Goal: Information Seeking & Learning: Get advice/opinions

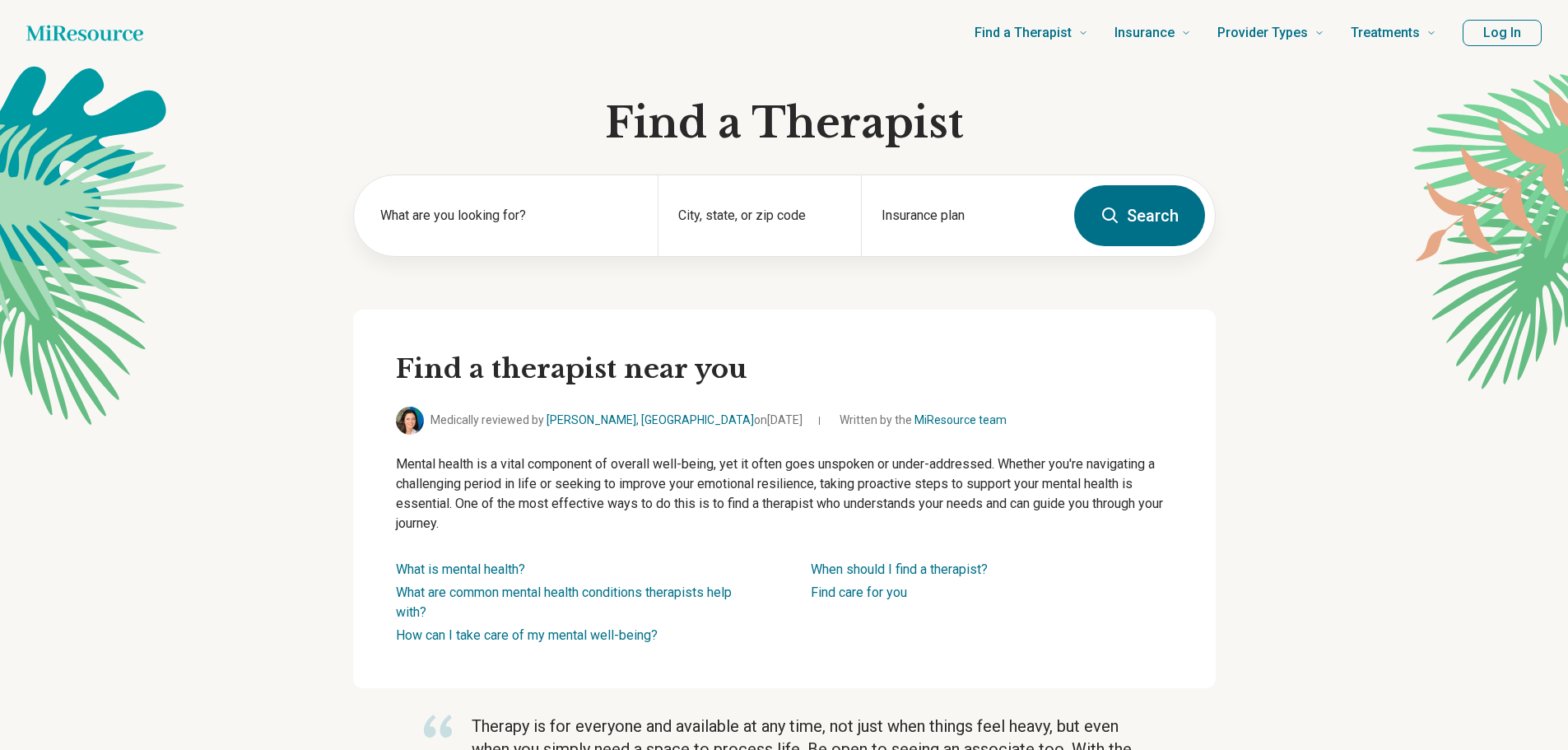
click at [1488, 38] on button "Log In" at bounding box center [1503, 32] width 79 height 26
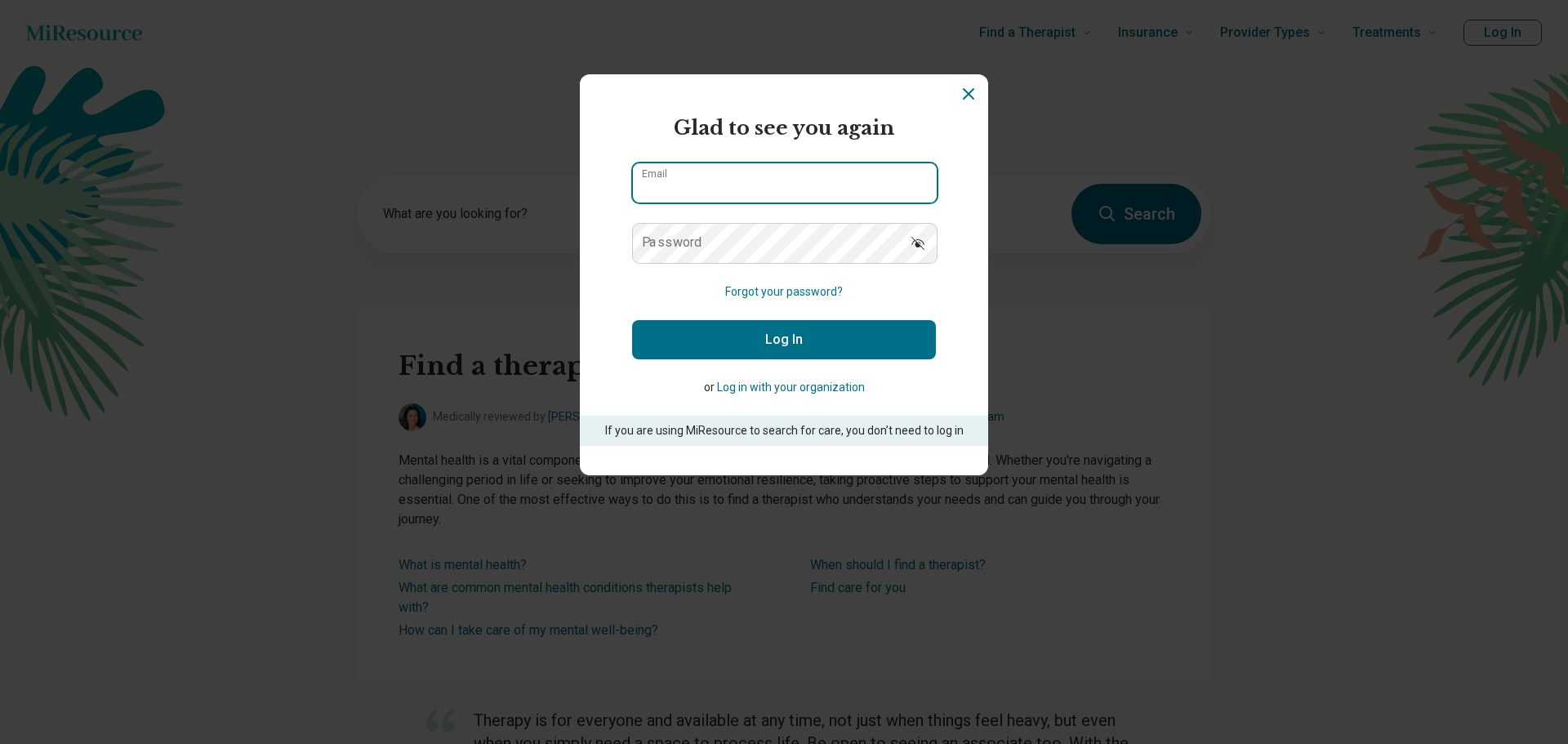
type input "**********"
click at [823, 336] on button "Log In" at bounding box center [784, 340] width 304 height 39
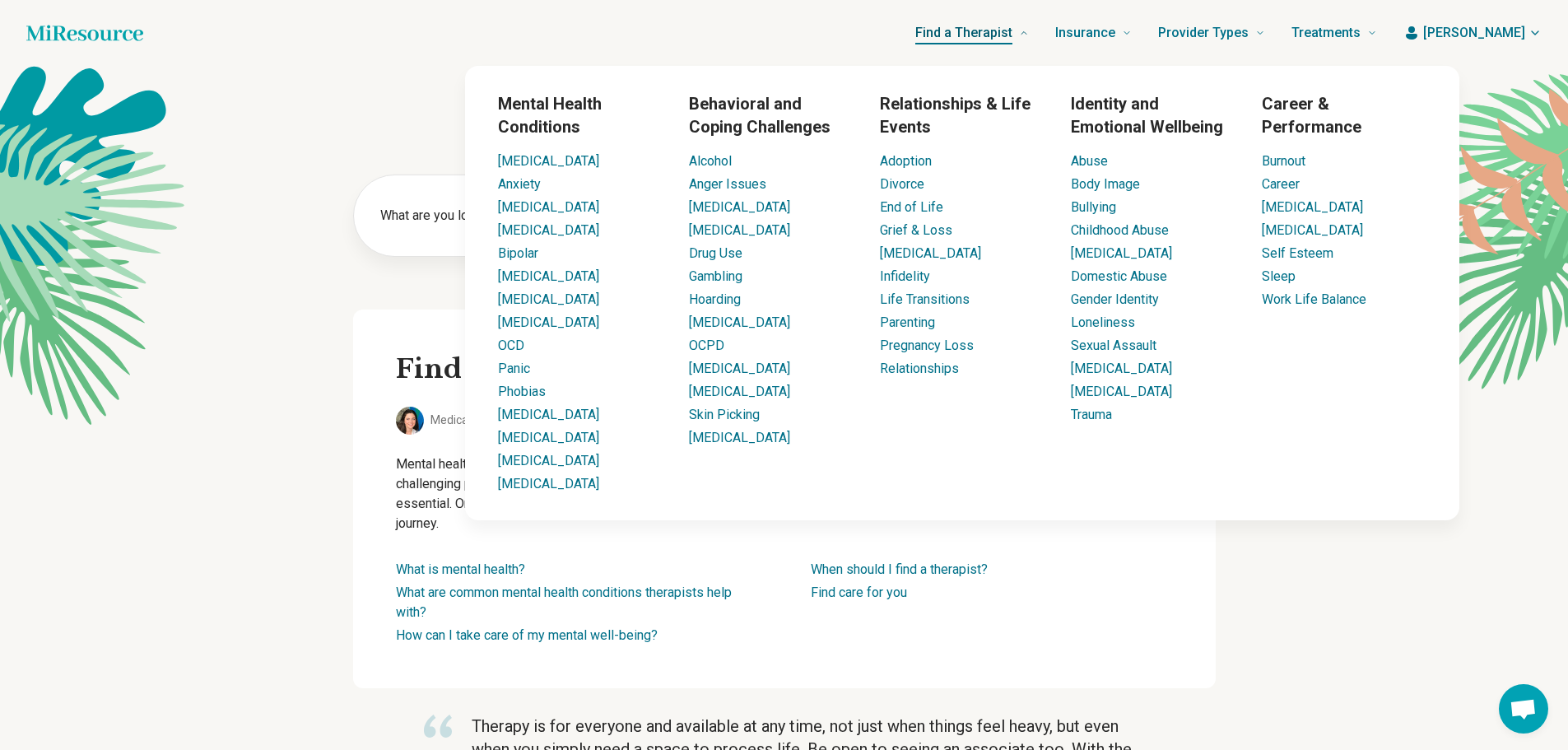
click at [1012, 37] on span "Find a Therapist" at bounding box center [964, 33] width 98 height 23
click at [509, 182] on link "Anxiety" at bounding box center [519, 183] width 43 height 15
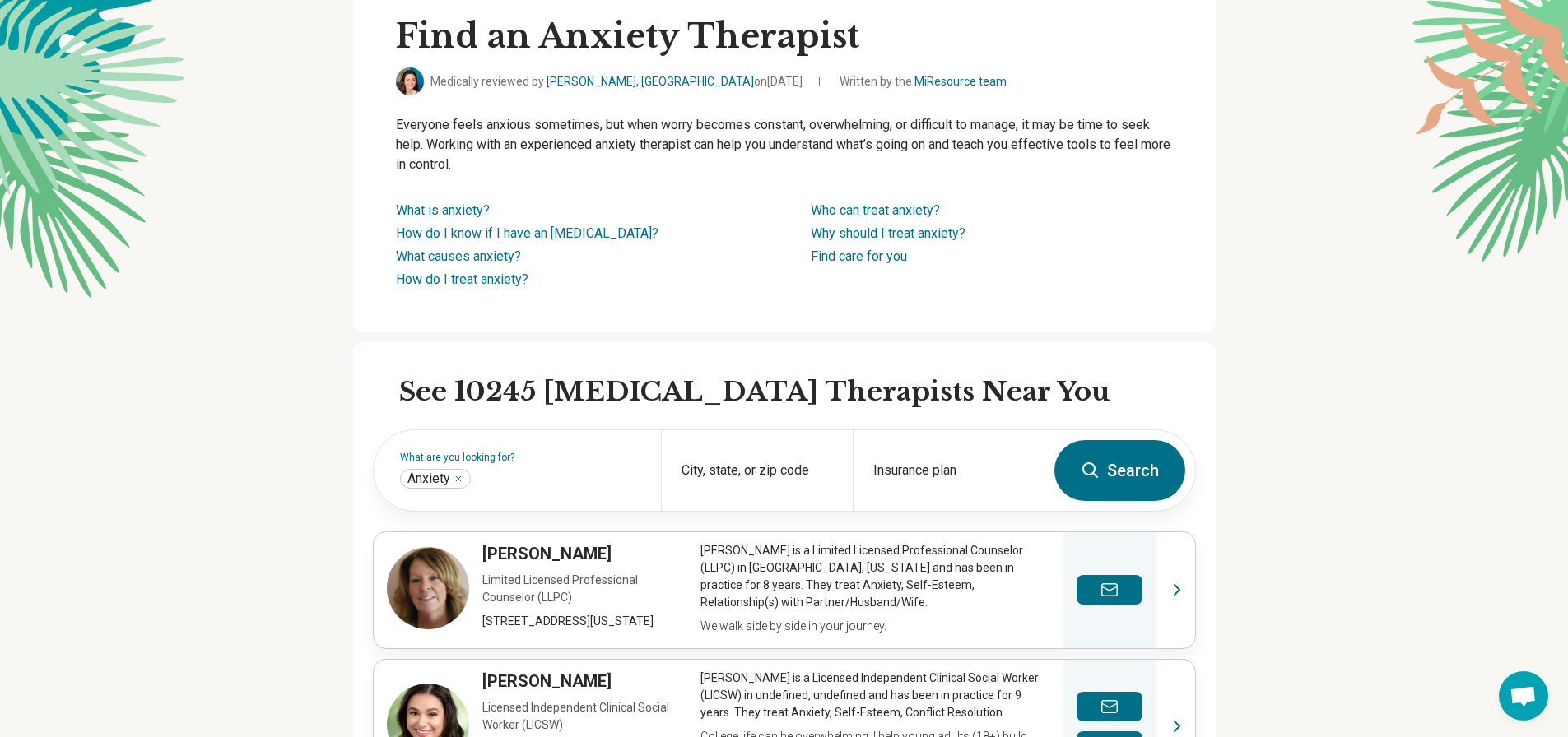
scroll to position [247, 0]
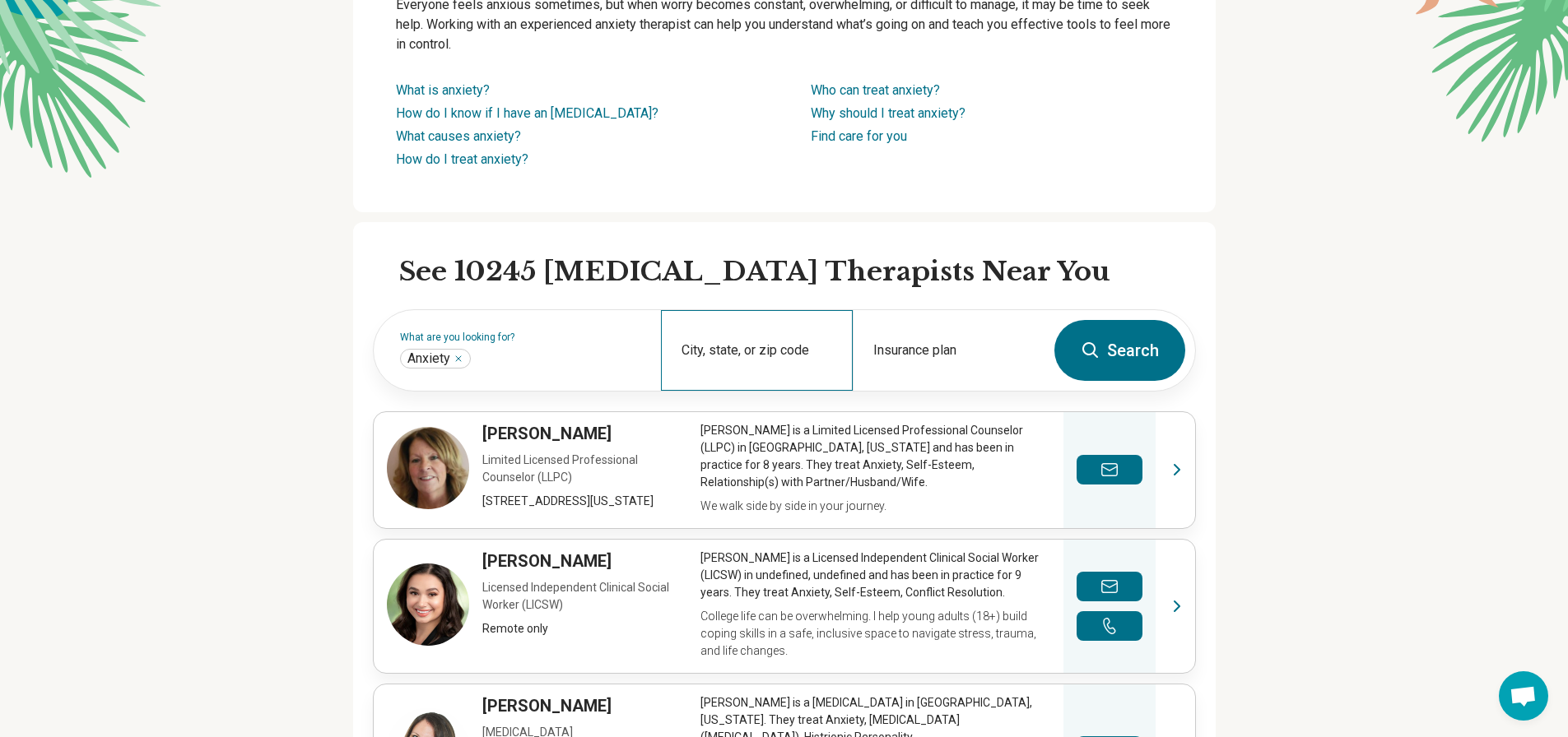
click at [757, 335] on div "City, state, or zip code" at bounding box center [757, 351] width 192 height 80
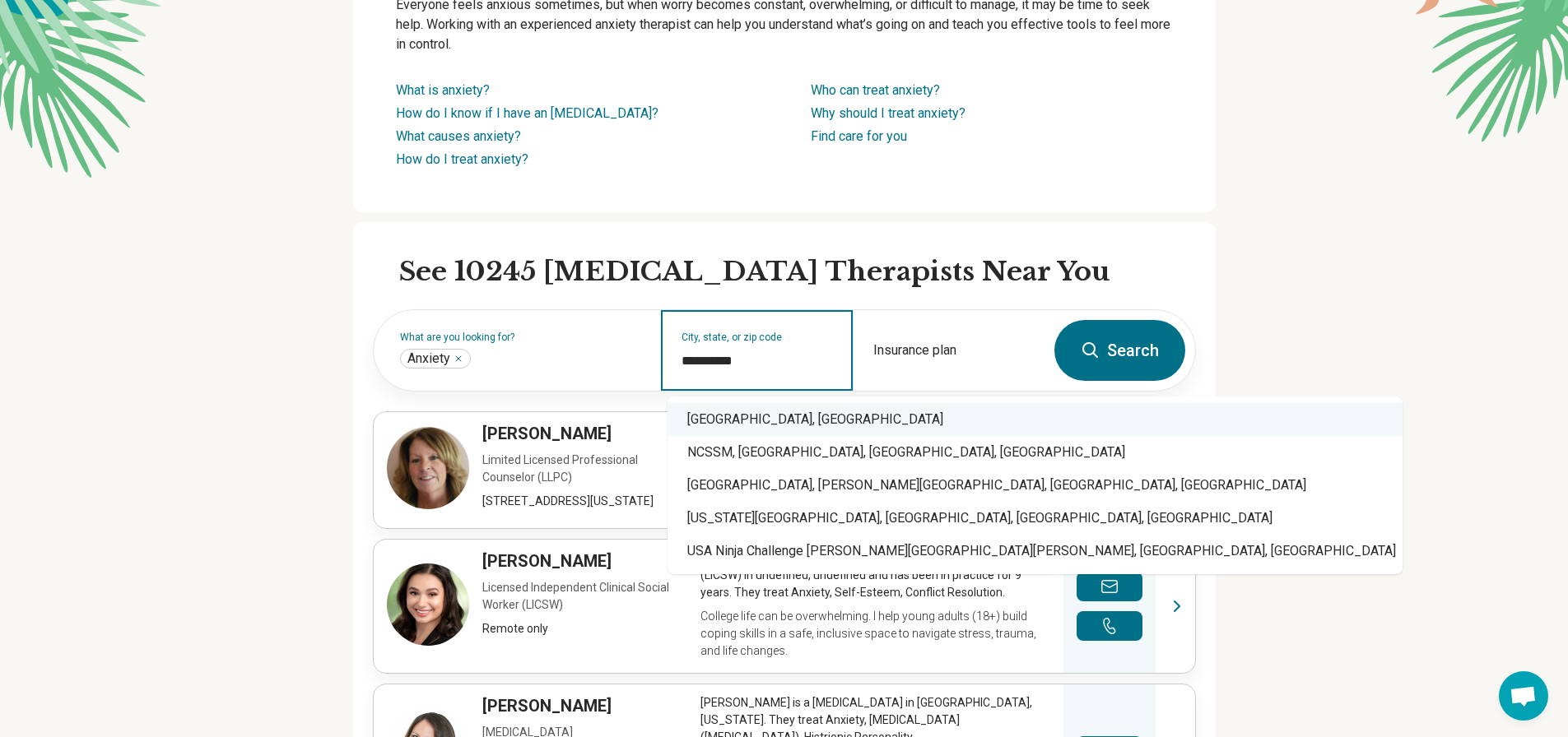
click at [750, 416] on div "Durham, NC" at bounding box center [1035, 419] width 735 height 33
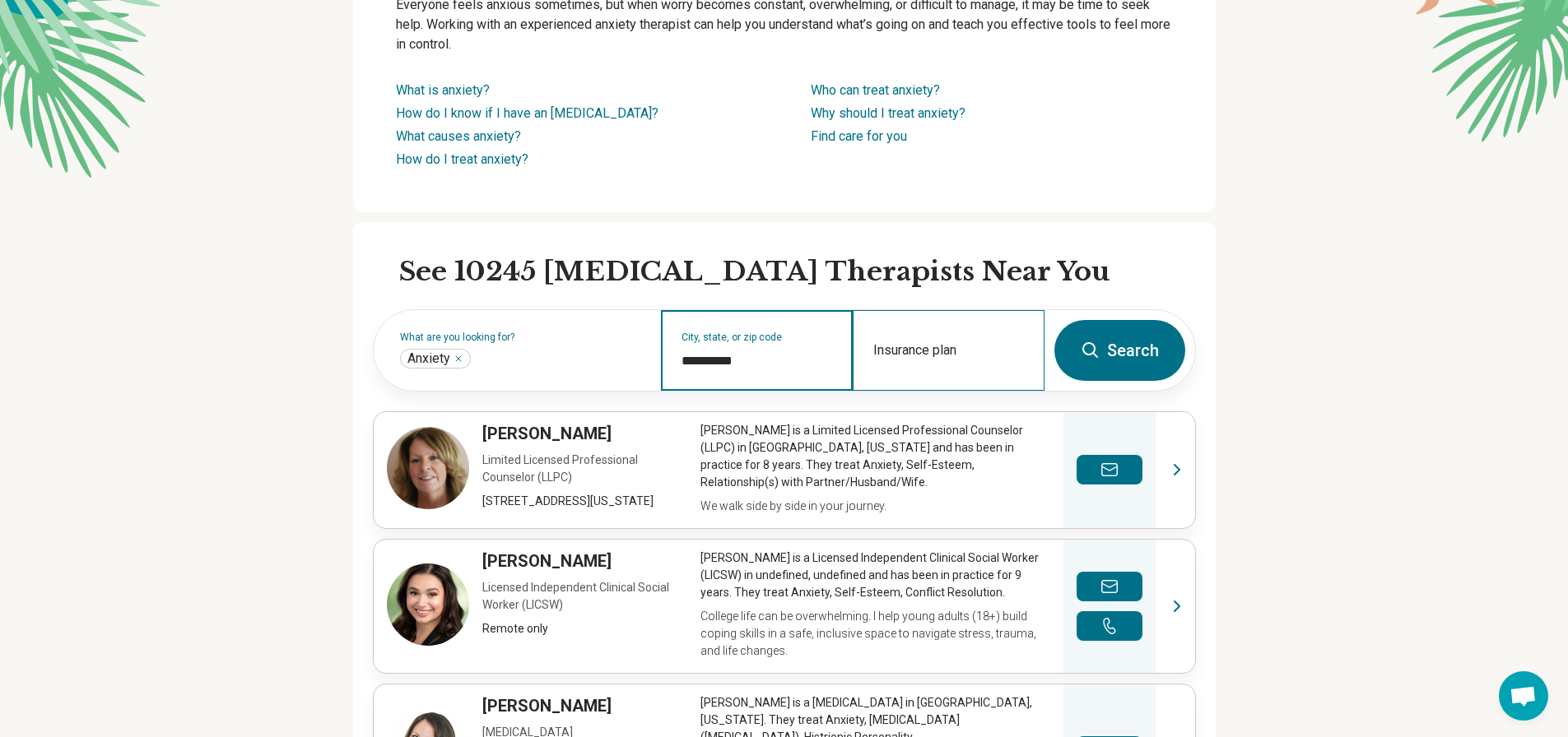
type input "**********"
click at [942, 352] on div "Insurance plan" at bounding box center [949, 351] width 192 height 80
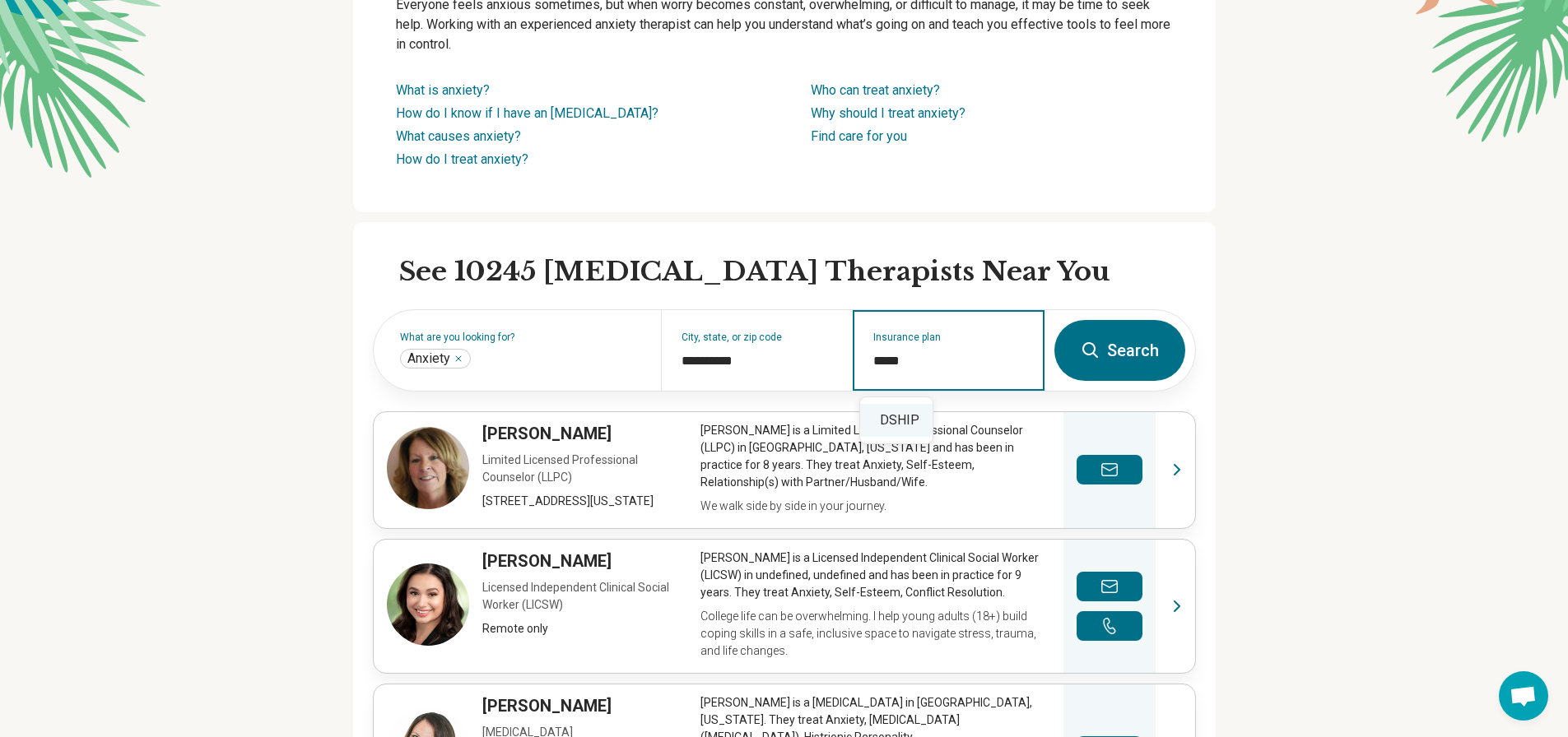
click at [916, 415] on div "DSHIP" at bounding box center [896, 420] width 72 height 33
type input "*****"
click at [1139, 359] on button "Search" at bounding box center [1120, 351] width 131 height 61
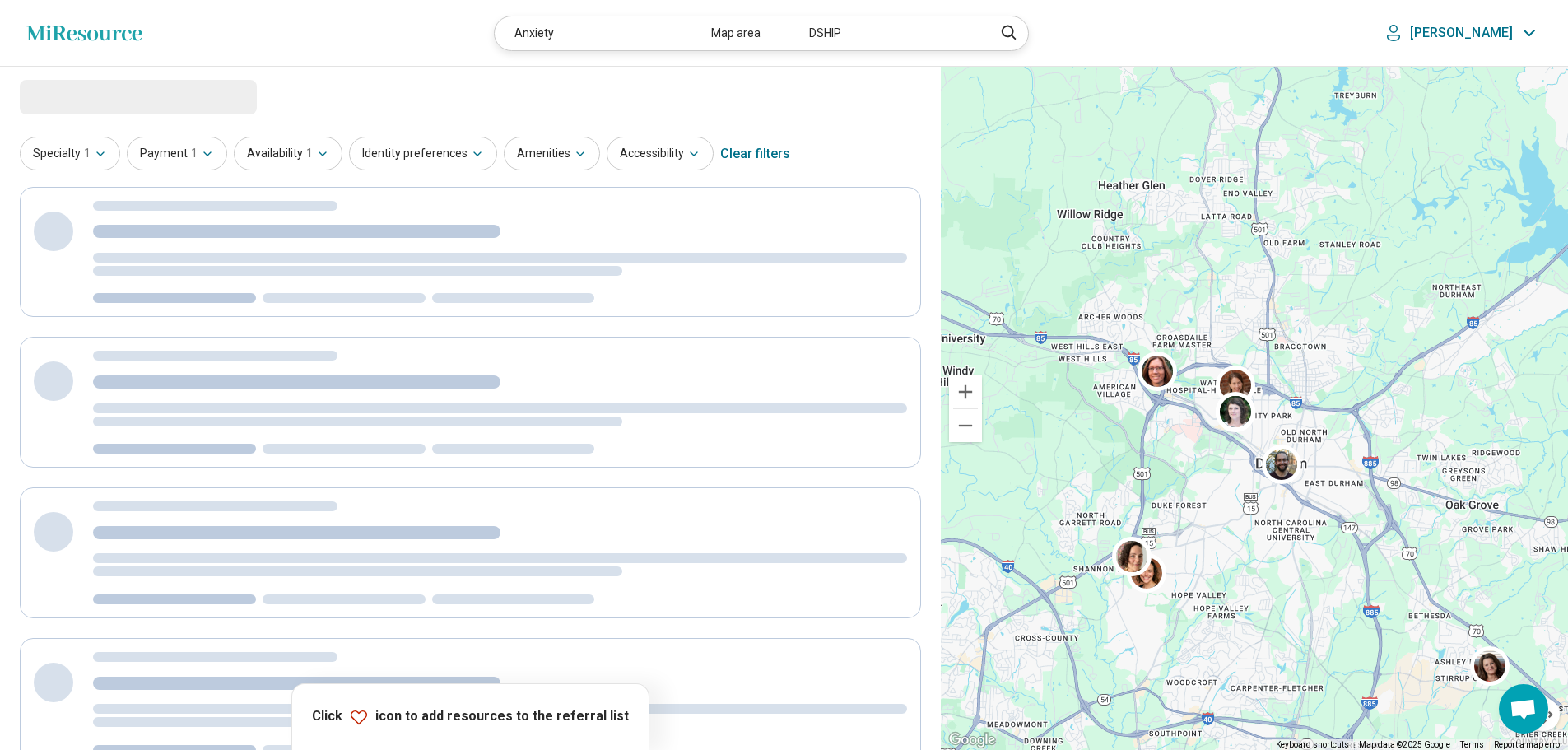
drag, startPoint x: 1229, startPoint y: 355, endPoint x: 1238, endPoint y: 484, distance: 129.3
click at [1238, 484] on div at bounding box center [1254, 409] width 627 height 684
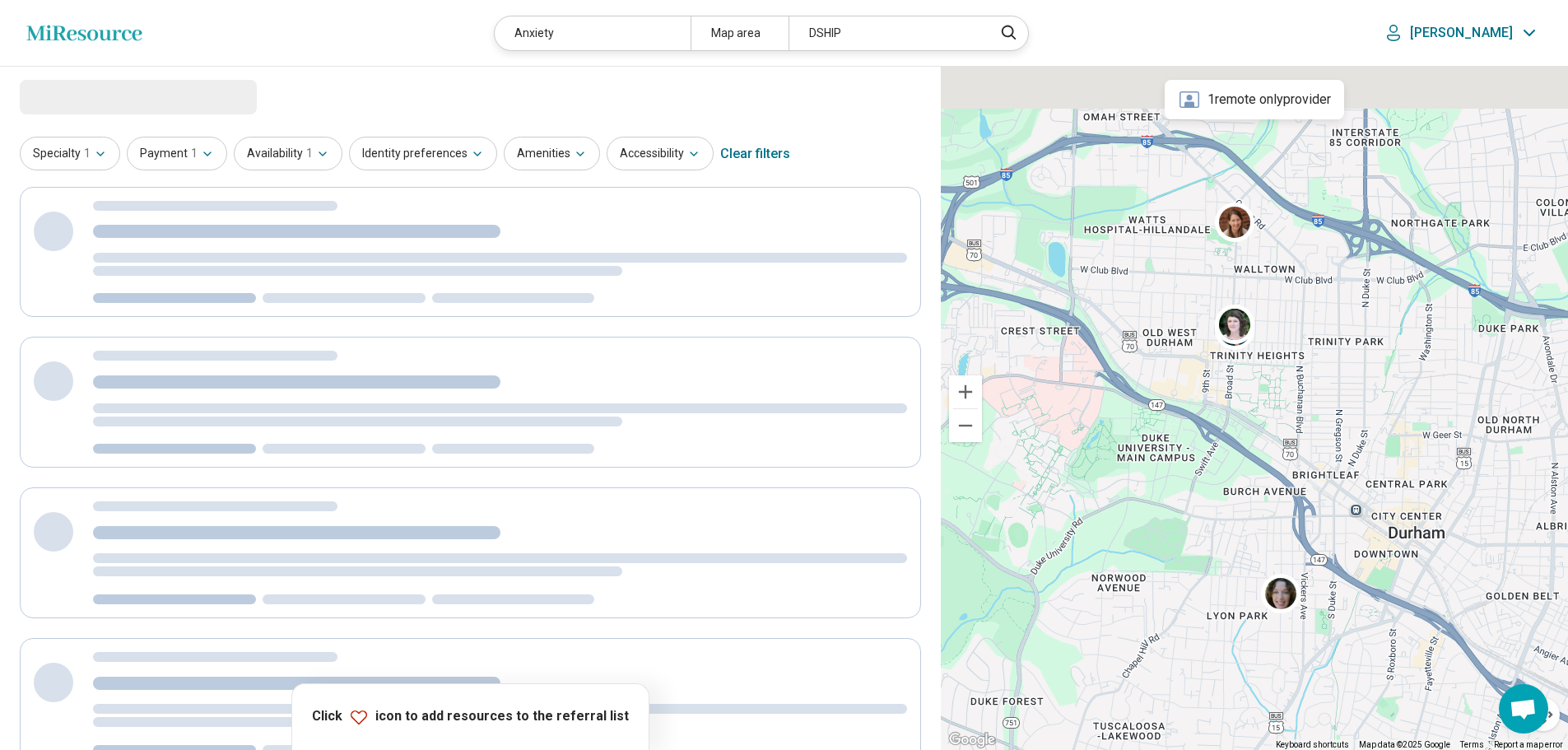
drag, startPoint x: 1190, startPoint y: 270, endPoint x: 1189, endPoint y: 398, distance: 128.0
click at [1189, 398] on div at bounding box center [1254, 409] width 627 height 684
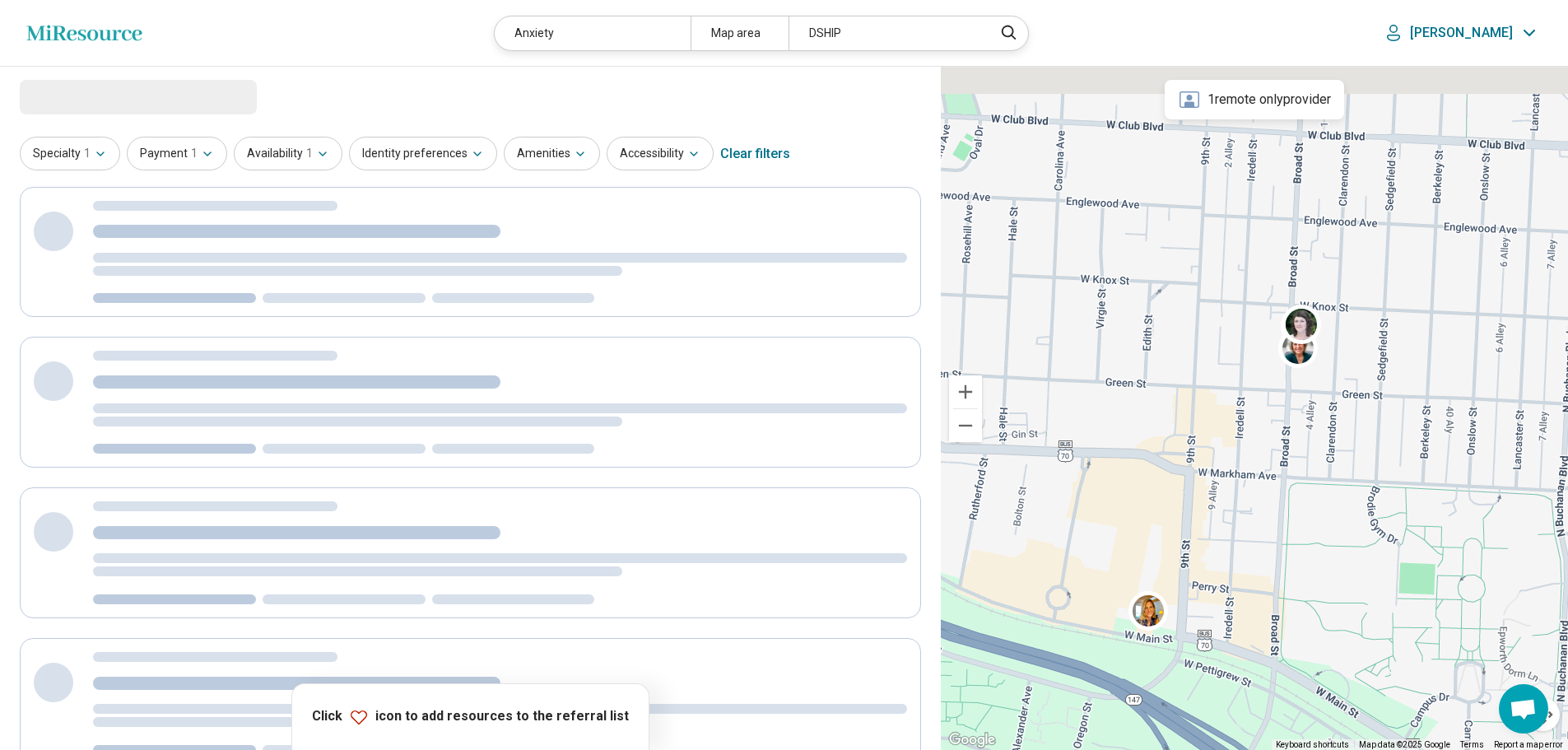
drag, startPoint x: 1252, startPoint y: 315, endPoint x: 1180, endPoint y: 507, distance: 205.1
click at [1180, 507] on div at bounding box center [1254, 409] width 627 height 684
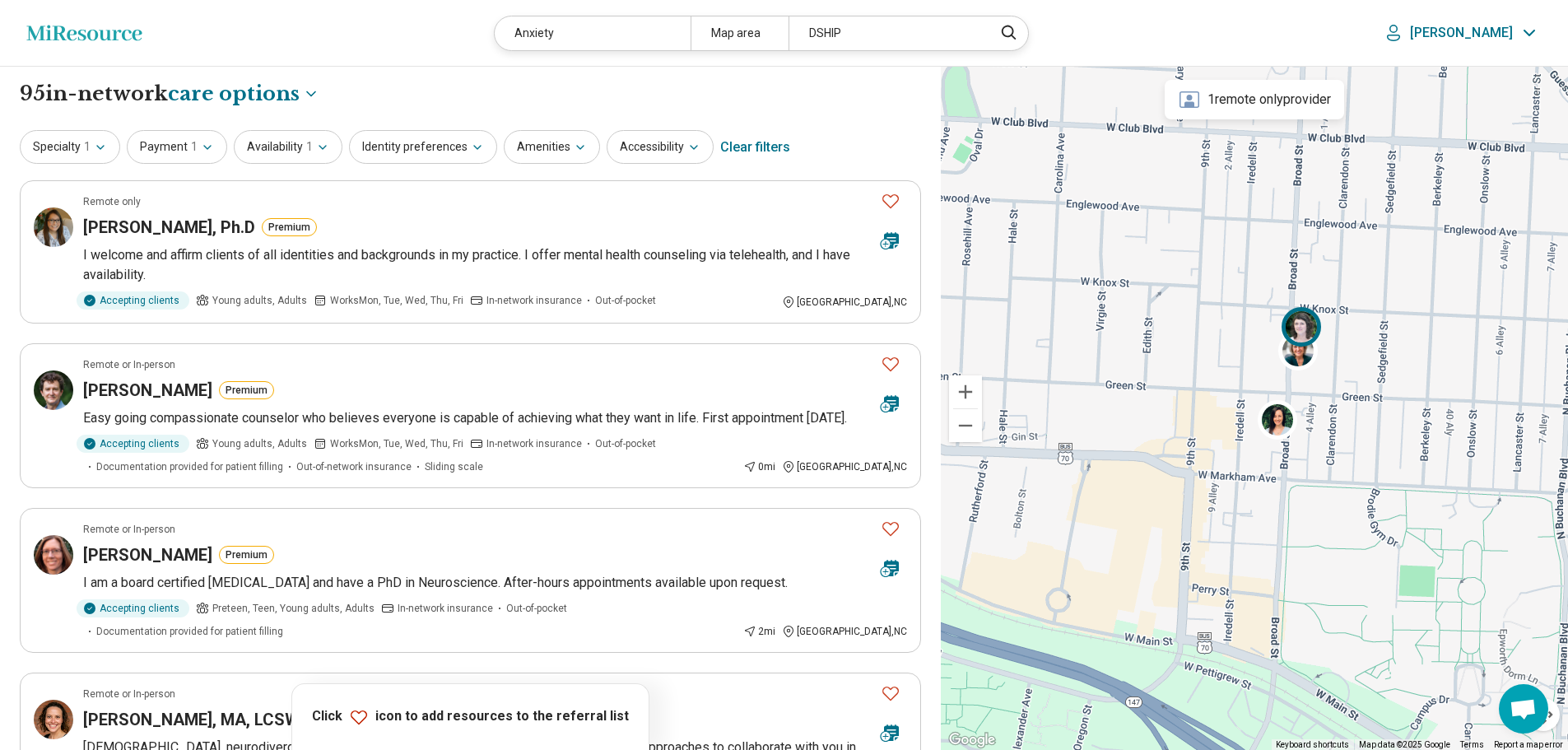
click at [1304, 320] on img at bounding box center [1301, 327] width 39 height 39
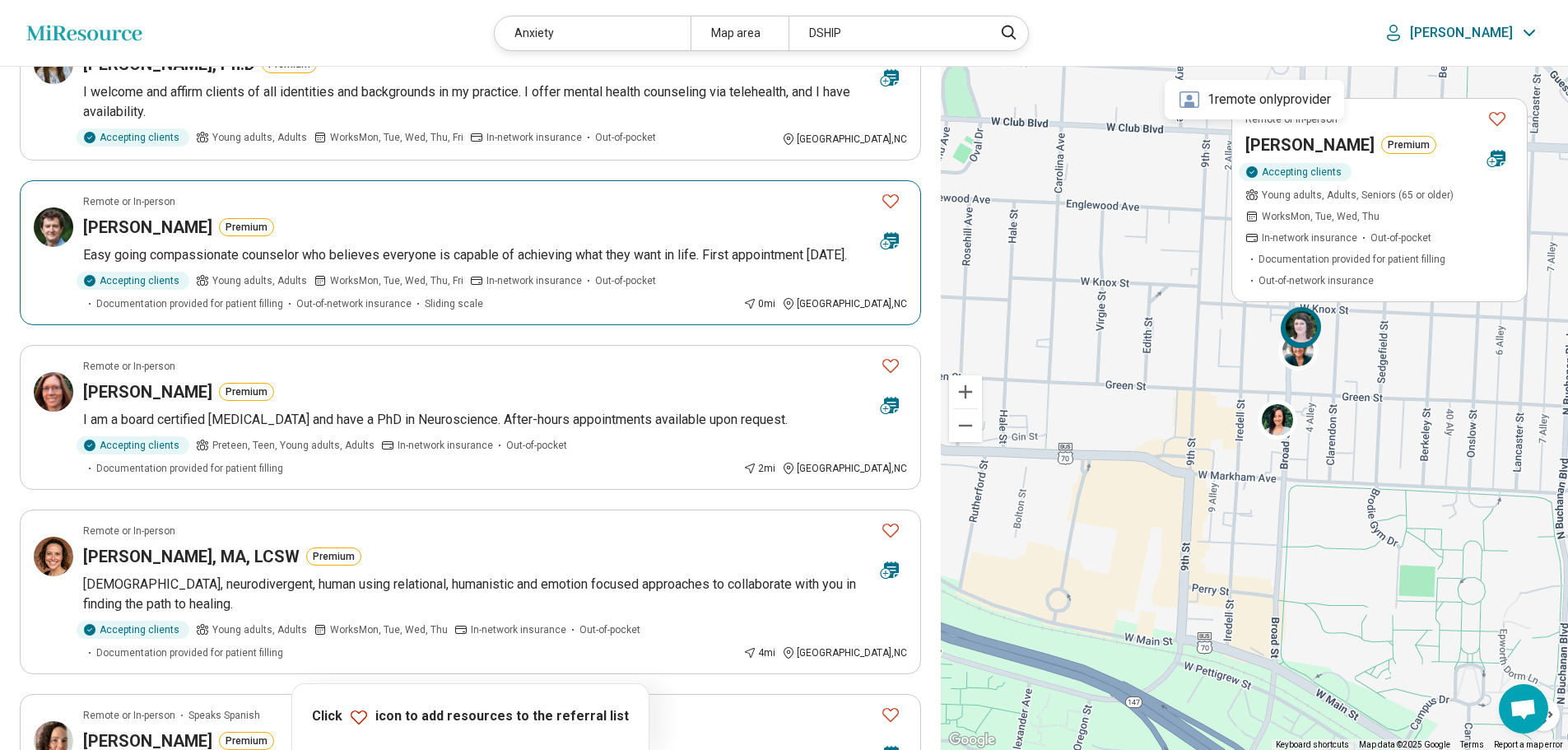
scroll to position [165, 0]
click at [1358, 139] on div "Sarah Dawson Premium" at bounding box center [1341, 145] width 191 height 23
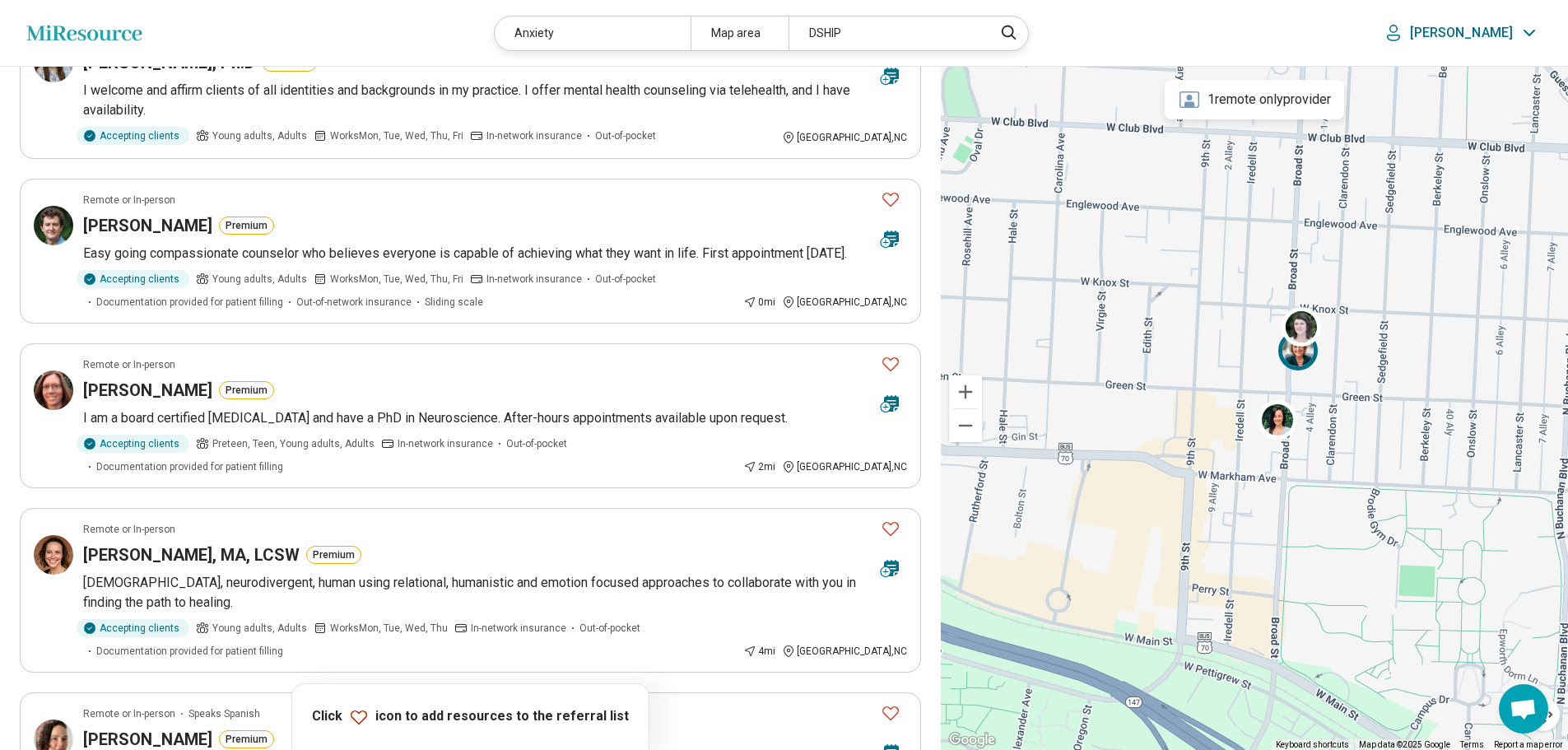
click at [1299, 362] on img at bounding box center [1298, 350] width 39 height 39
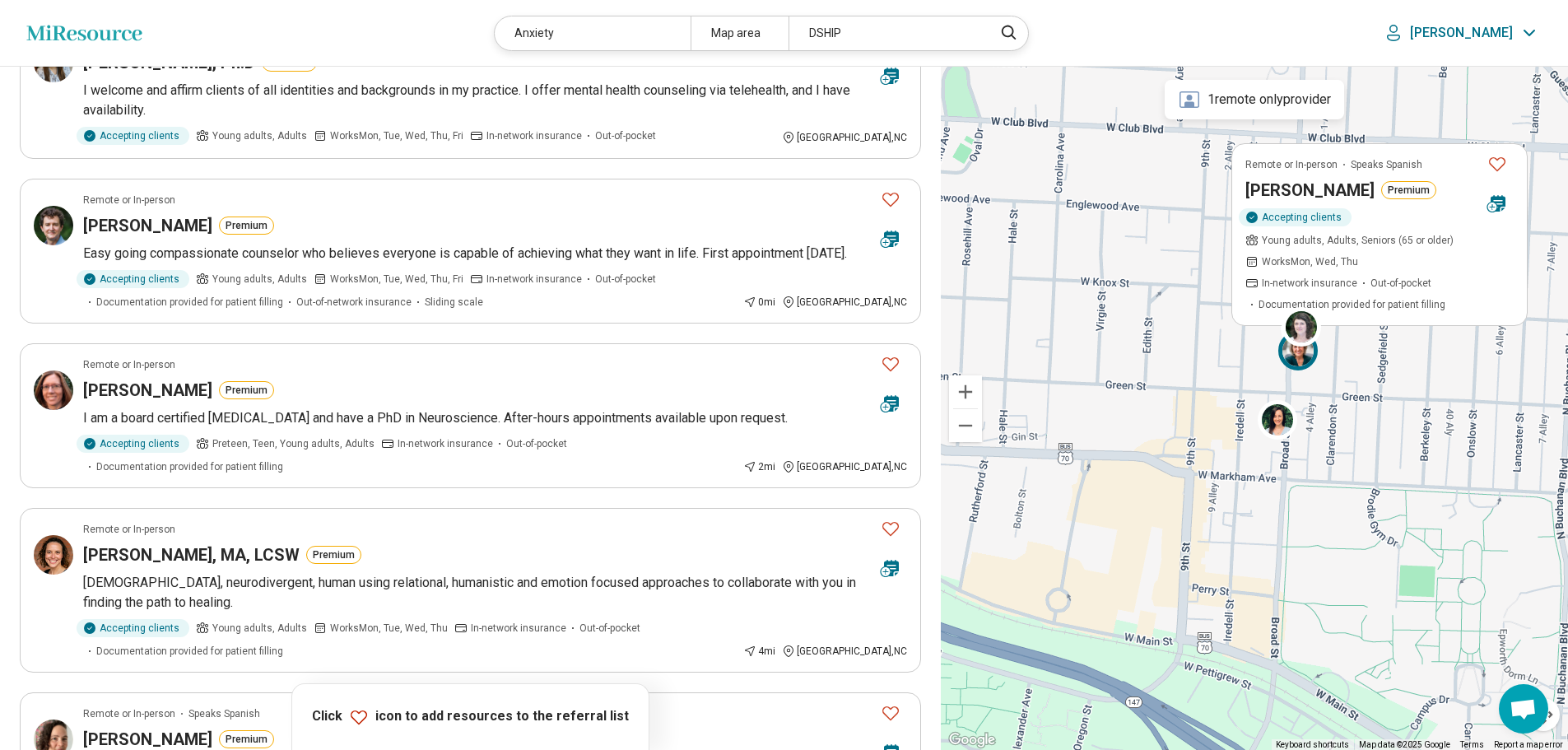
click at [1309, 195] on h3 "Jane Finch" at bounding box center [1310, 191] width 129 height 23
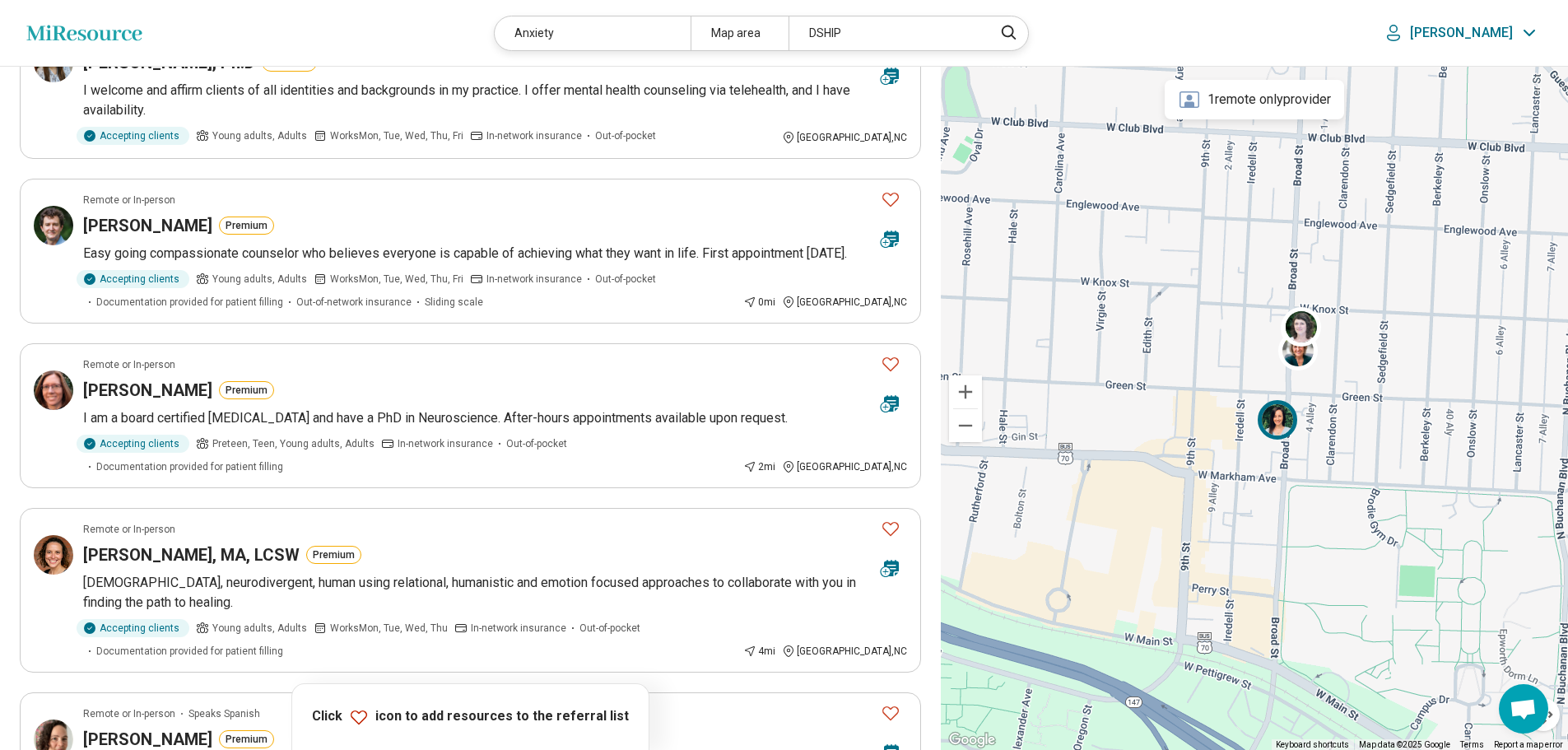
click at [1274, 422] on img at bounding box center [1277, 420] width 39 height 39
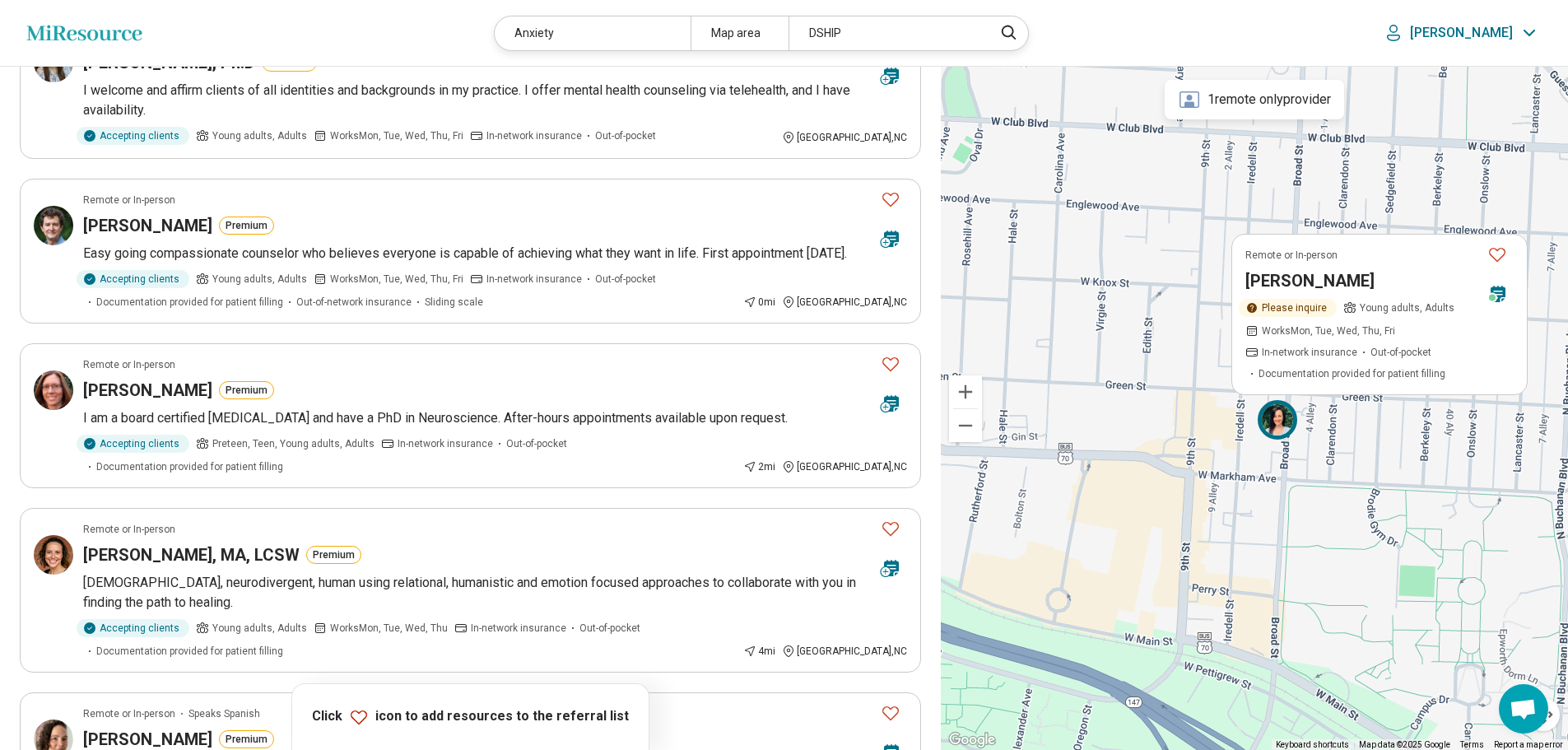
click at [1320, 274] on h3 "Christine Schneider" at bounding box center [1310, 281] width 129 height 23
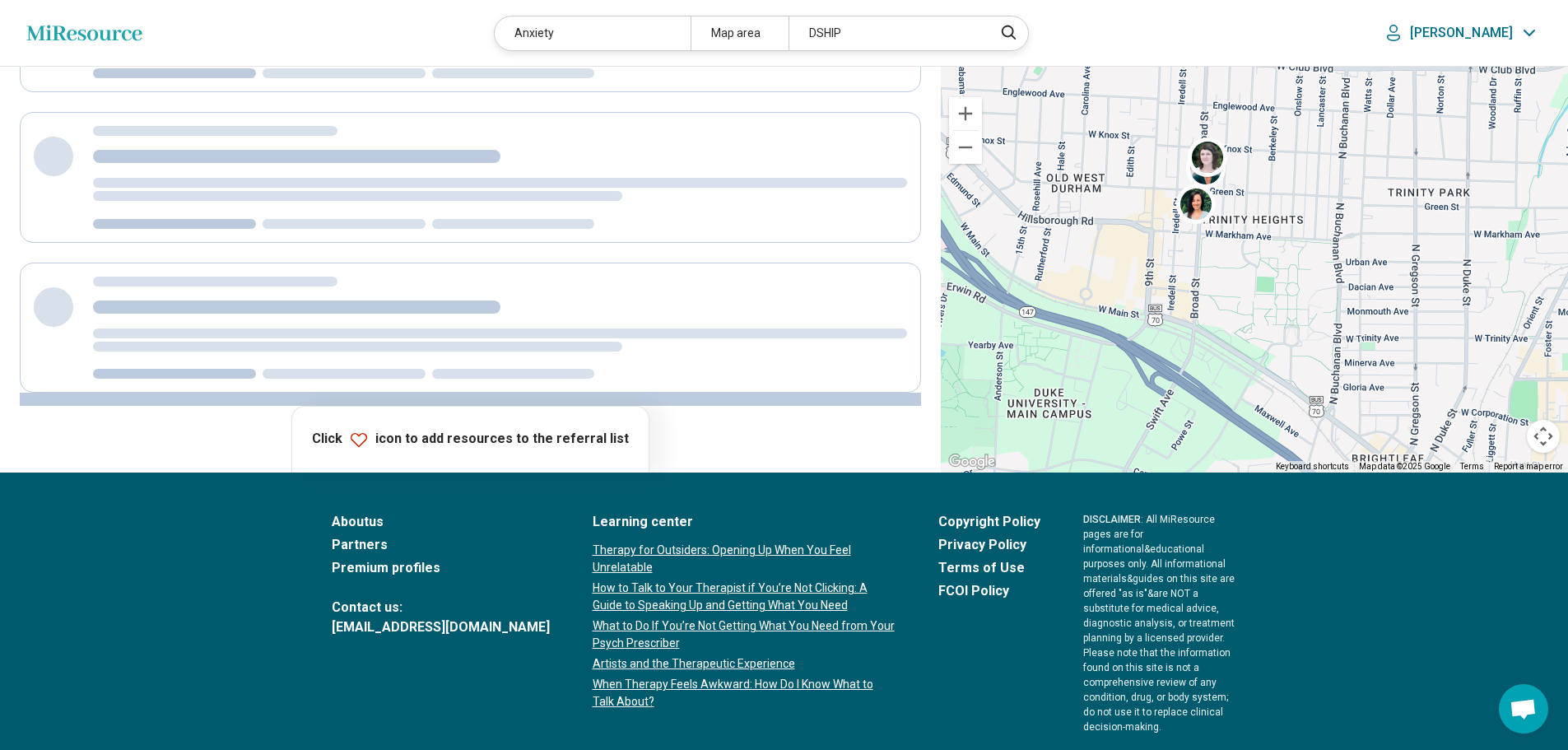
scroll to position [157, 0]
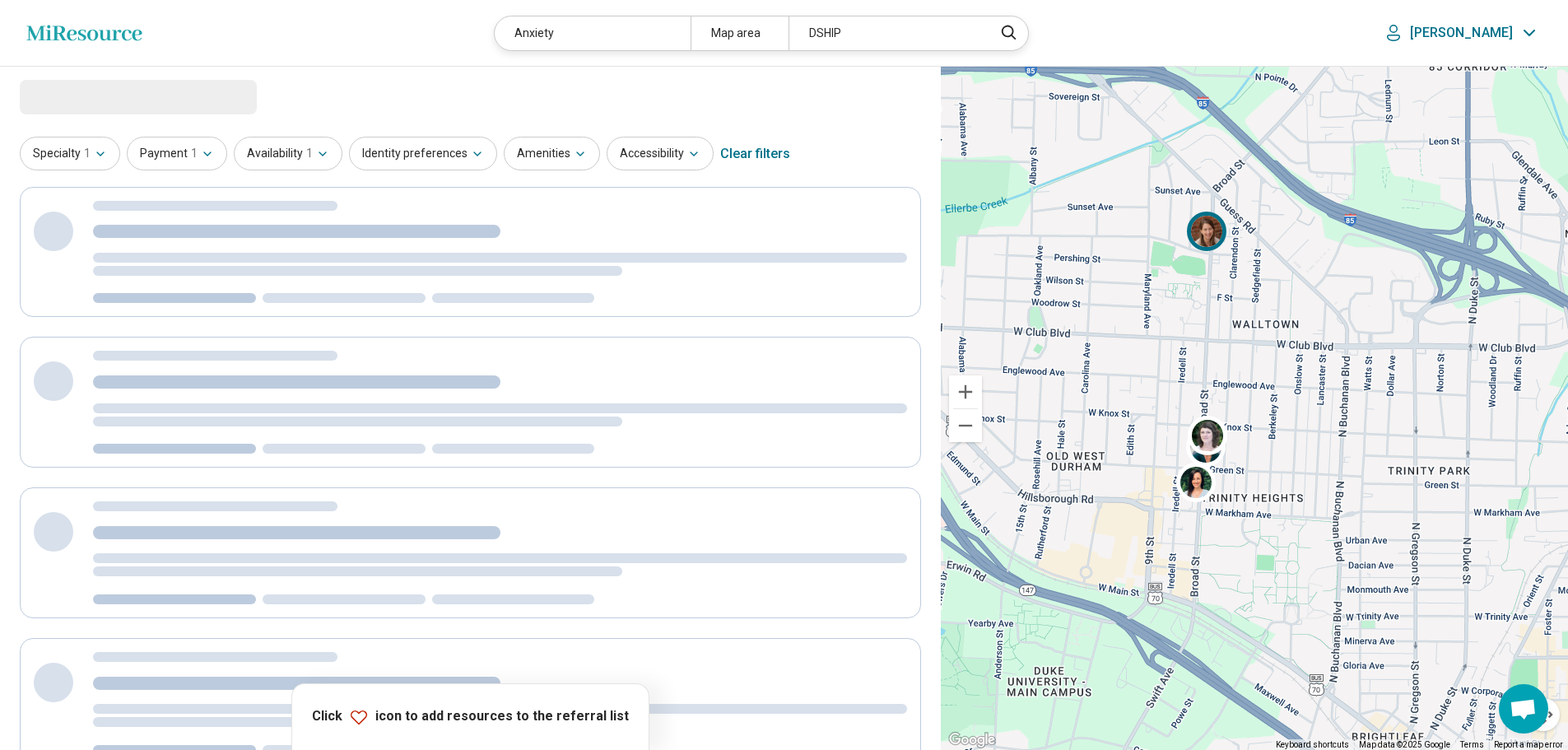
click at [1197, 229] on img at bounding box center [1206, 230] width 39 height 39
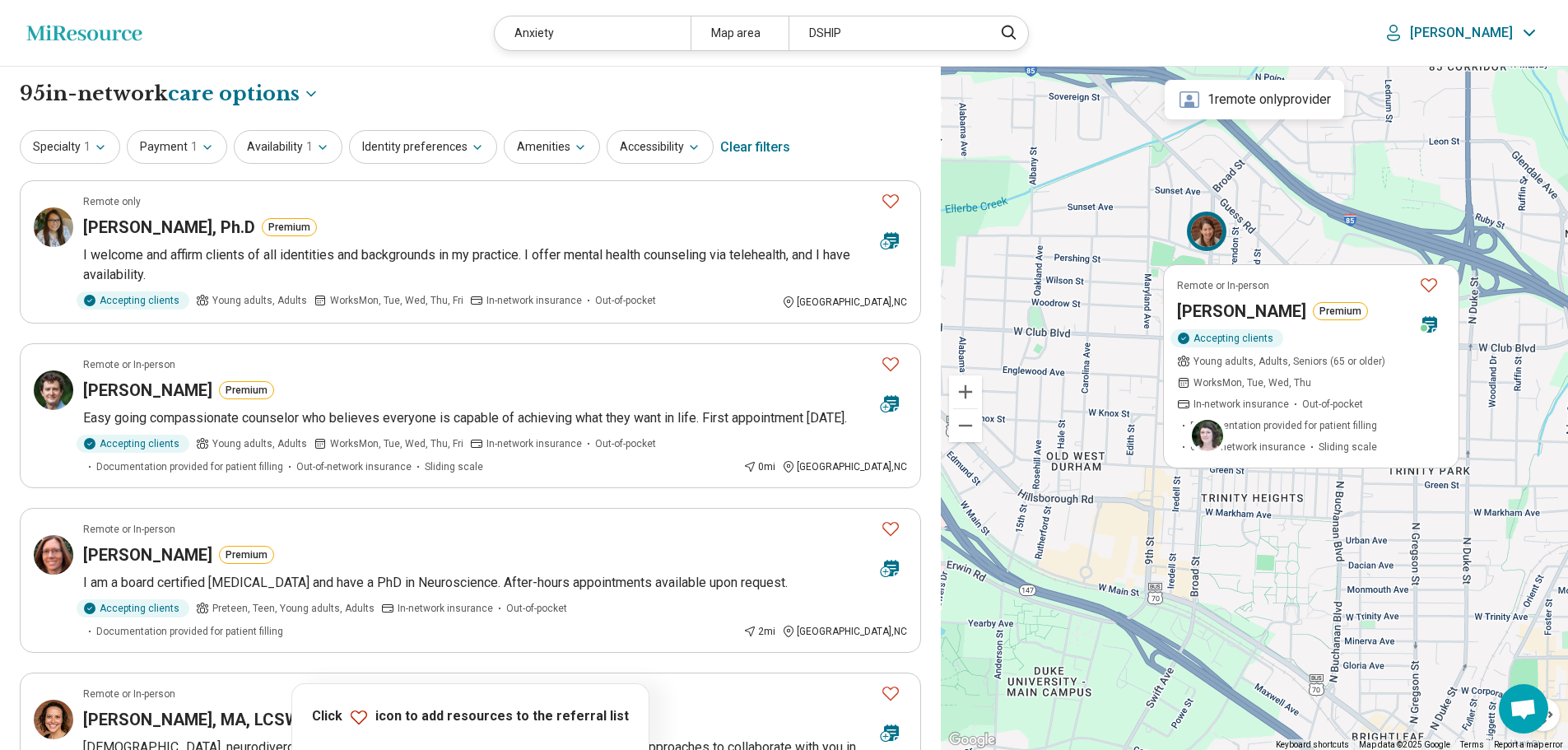
click at [1248, 304] on h3 "Rachael Massell" at bounding box center [1241, 311] width 129 height 23
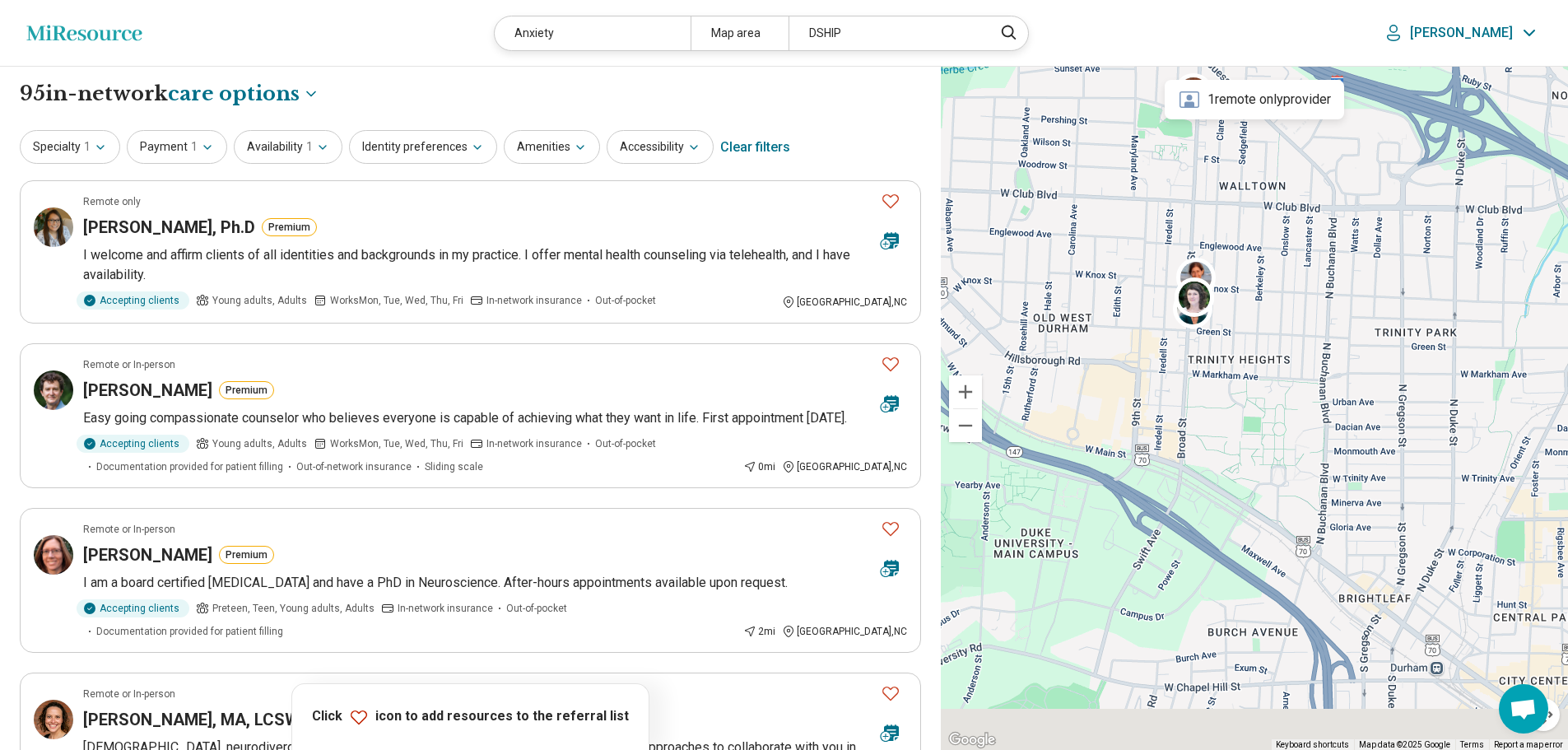
drag, startPoint x: 1087, startPoint y: 424, endPoint x: 1078, endPoint y: 296, distance: 128.3
click at [1078, 296] on div at bounding box center [1254, 409] width 627 height 684
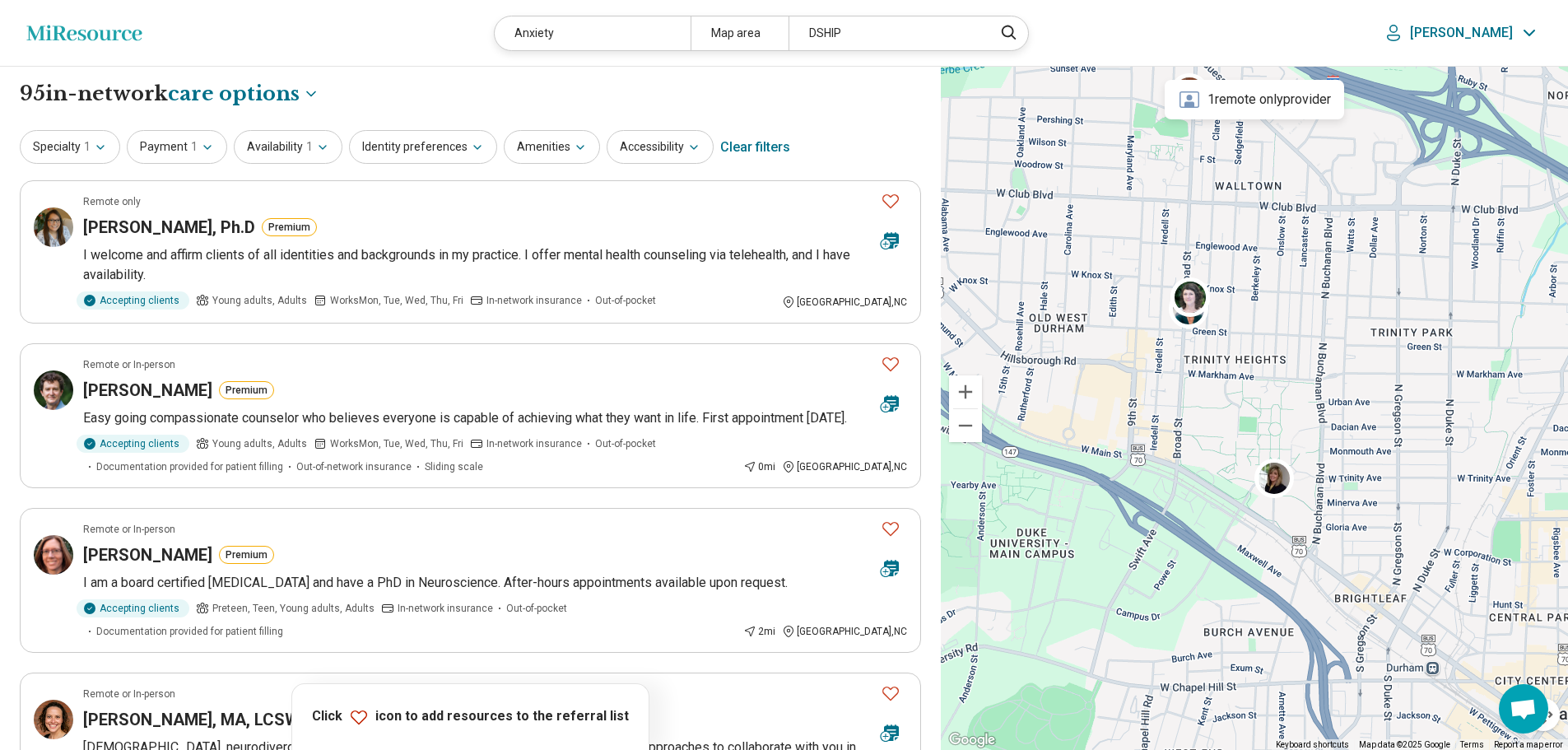
drag, startPoint x: 1349, startPoint y: 406, endPoint x: 1320, endPoint y: 386, distance: 35.2
click at [1320, 386] on div at bounding box center [1254, 409] width 627 height 684
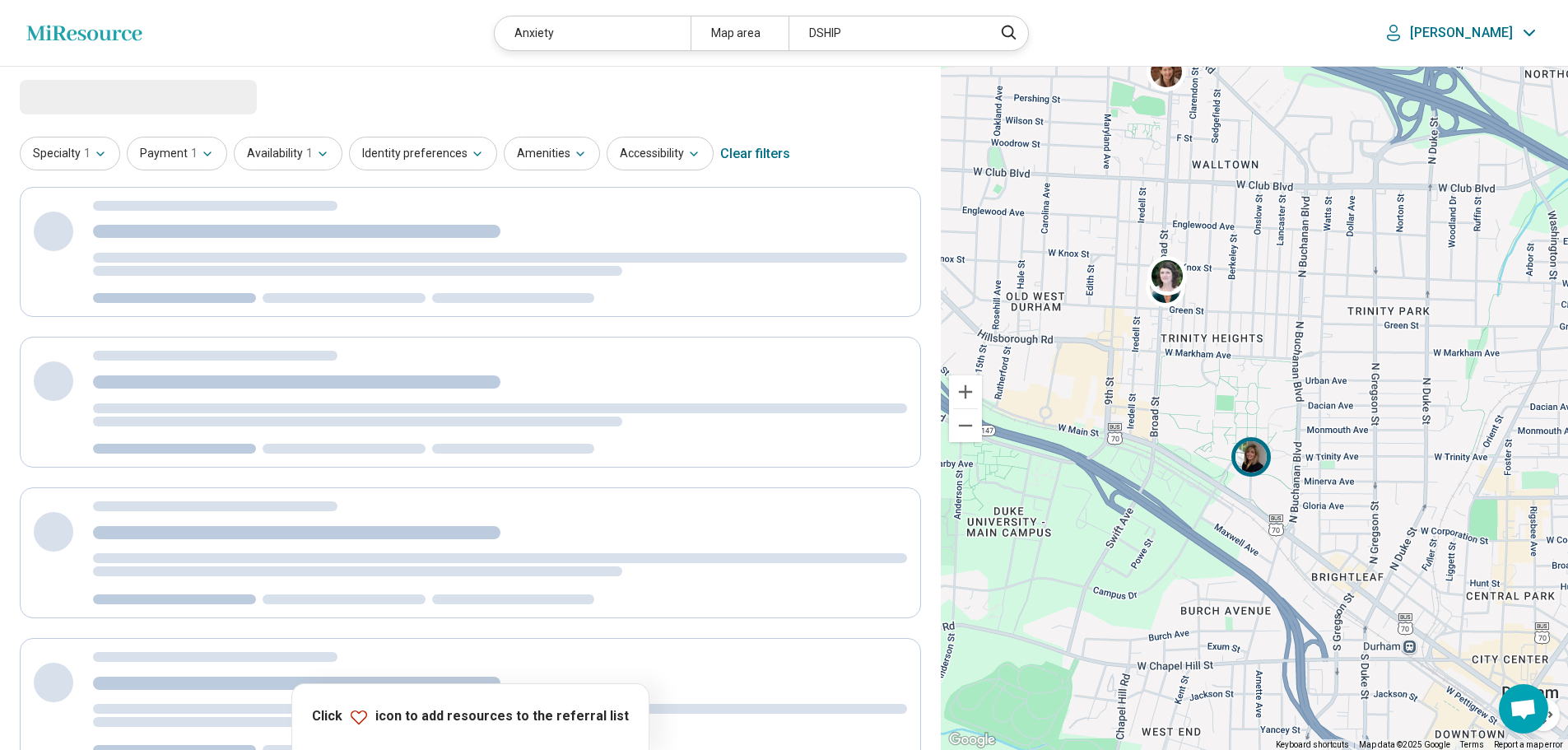
click at [1256, 457] on img at bounding box center [1251, 456] width 39 height 39
select select "***"
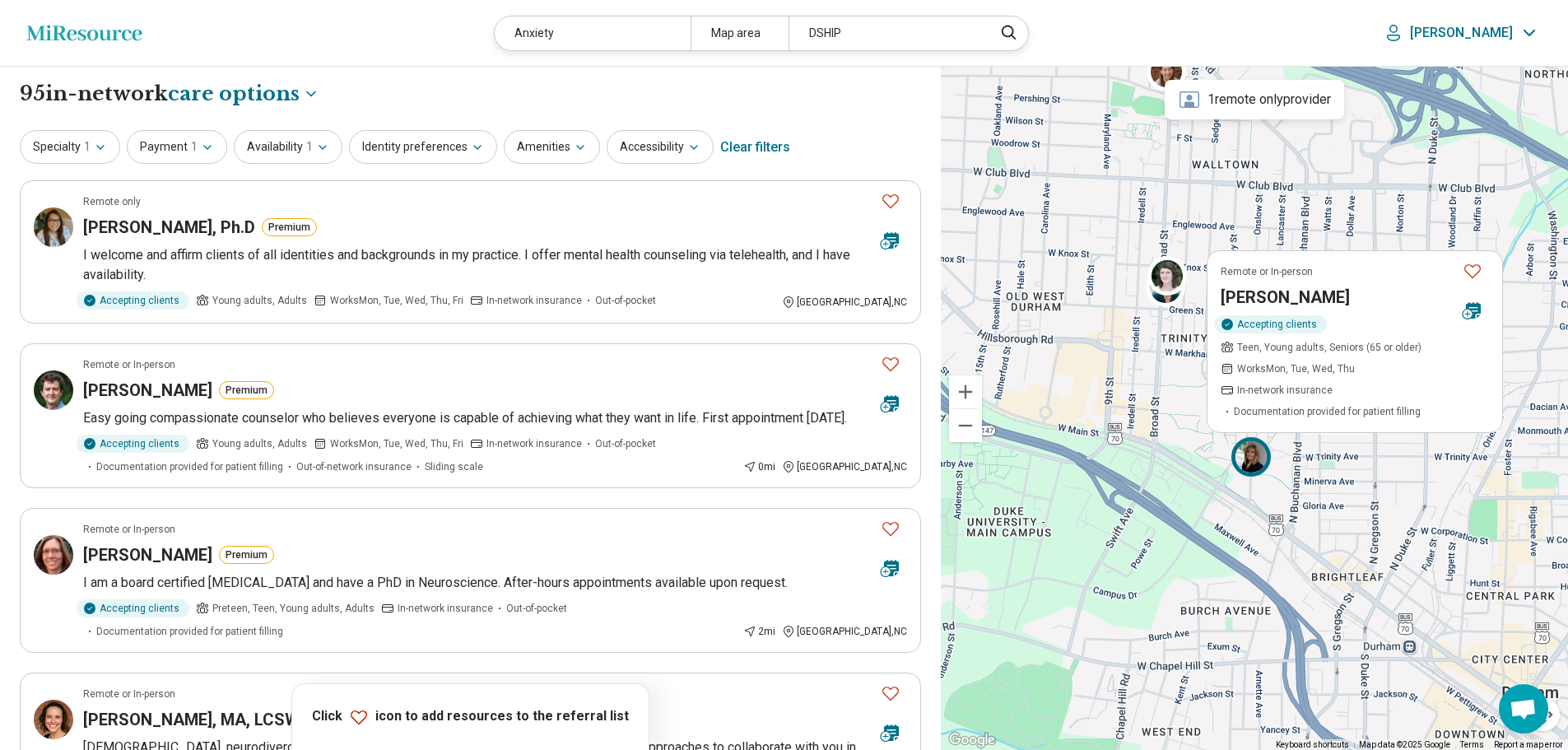
click at [1311, 294] on h3 "Rebecca Georgi" at bounding box center [1285, 296] width 129 height 23
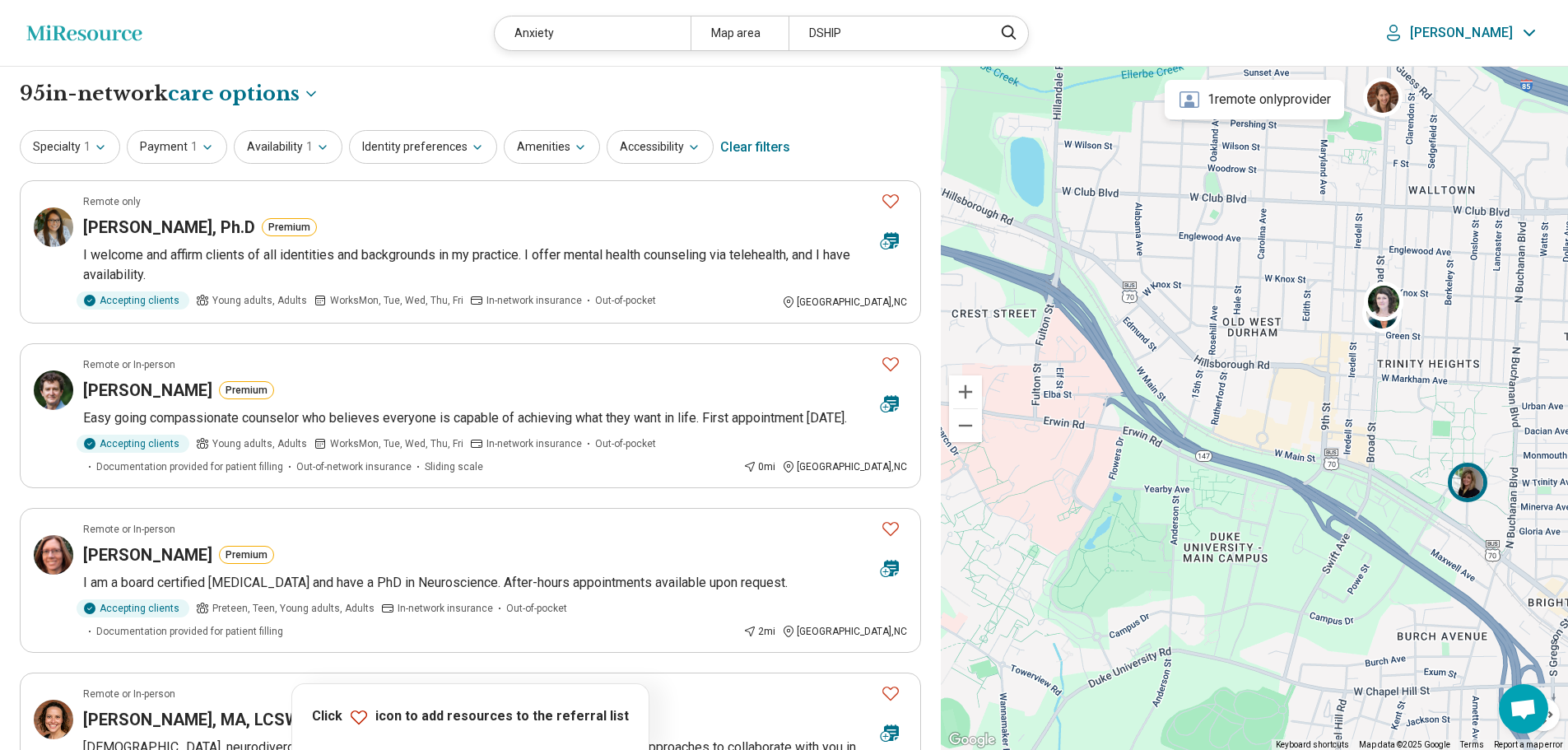
drag, startPoint x: 1224, startPoint y: 371, endPoint x: 1444, endPoint y: 396, distance: 221.4
click at [1444, 396] on div at bounding box center [1254, 409] width 627 height 684
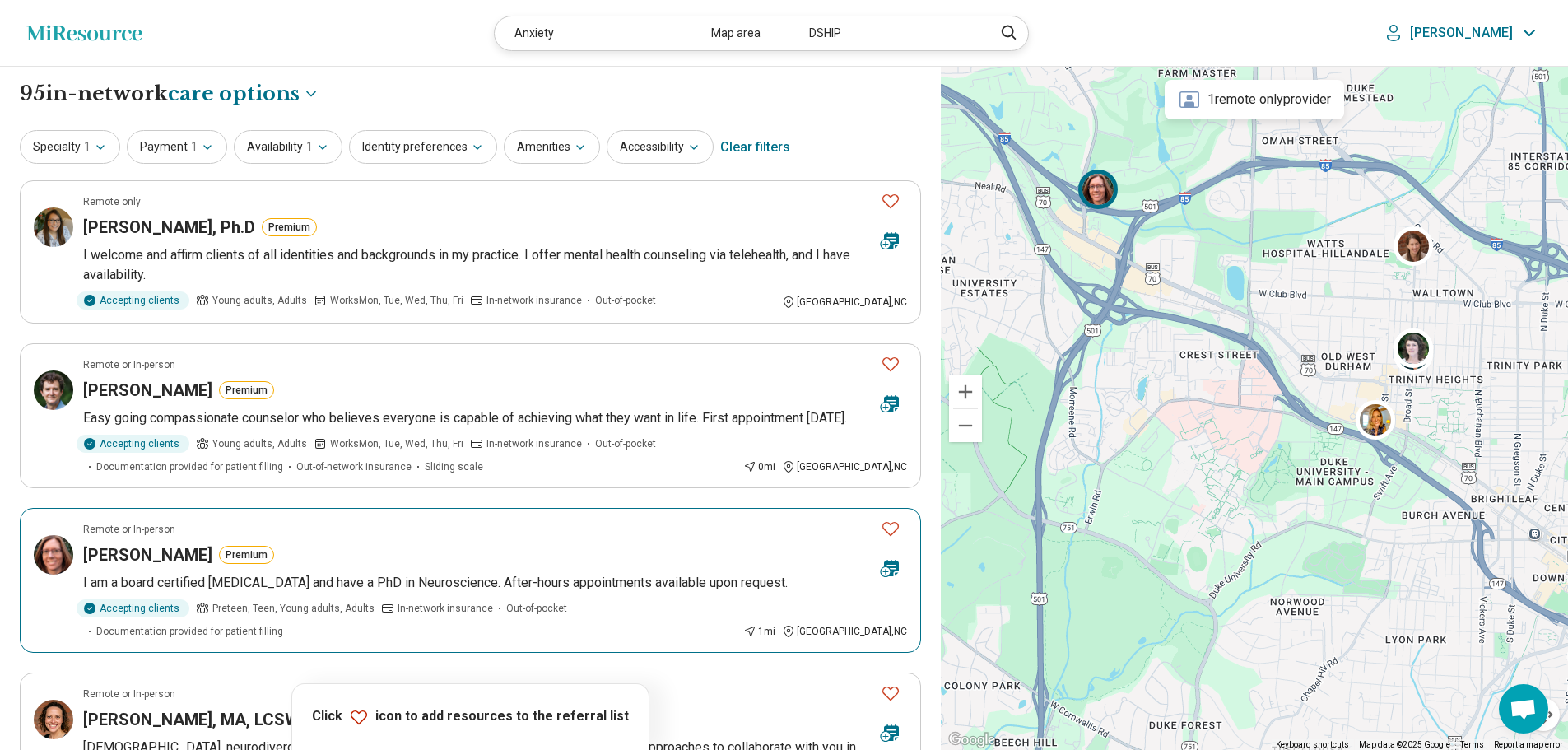
click at [1104, 192] on img at bounding box center [1098, 189] width 39 height 39
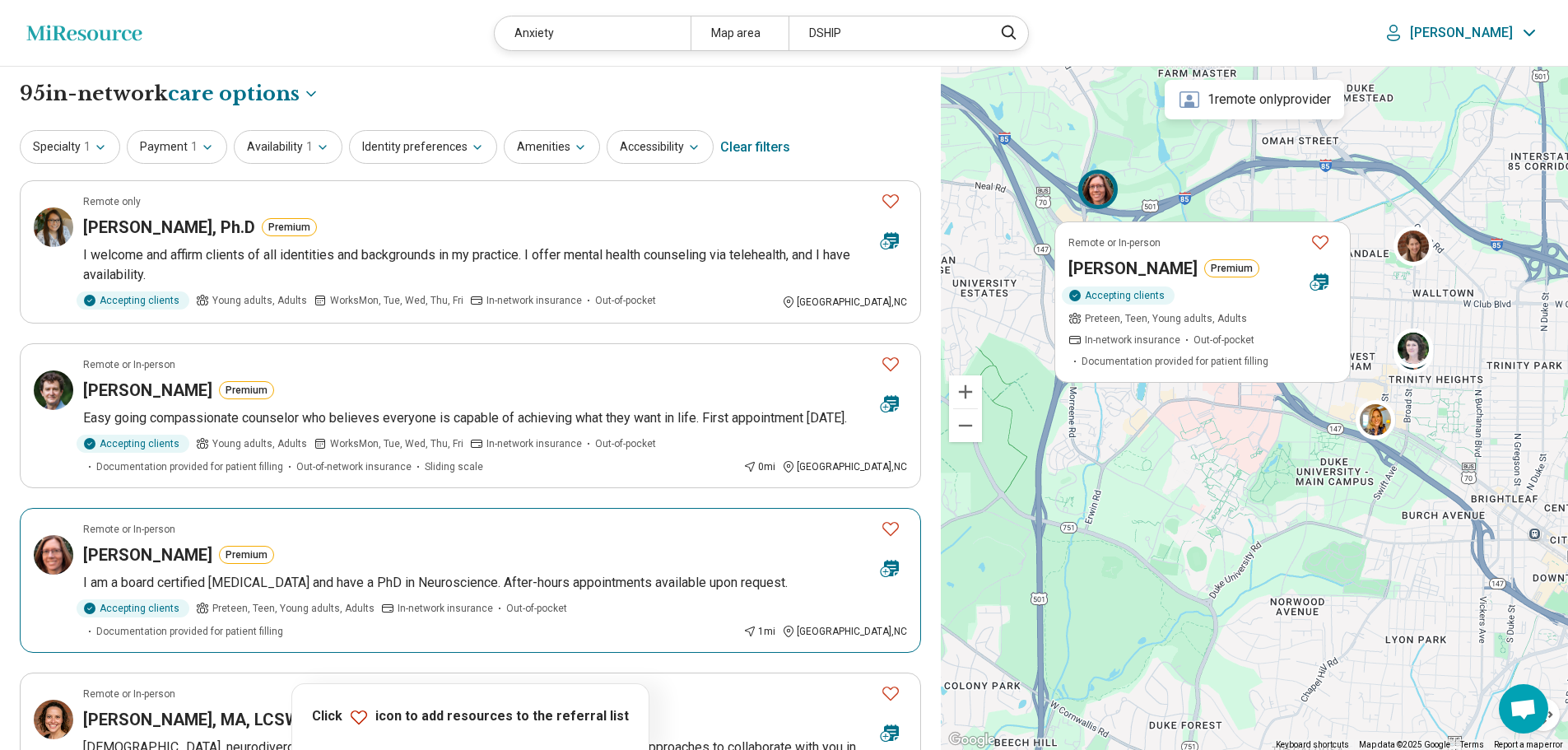
click at [1155, 265] on h3 "Jennifer Colvin" at bounding box center [1133, 268] width 129 height 23
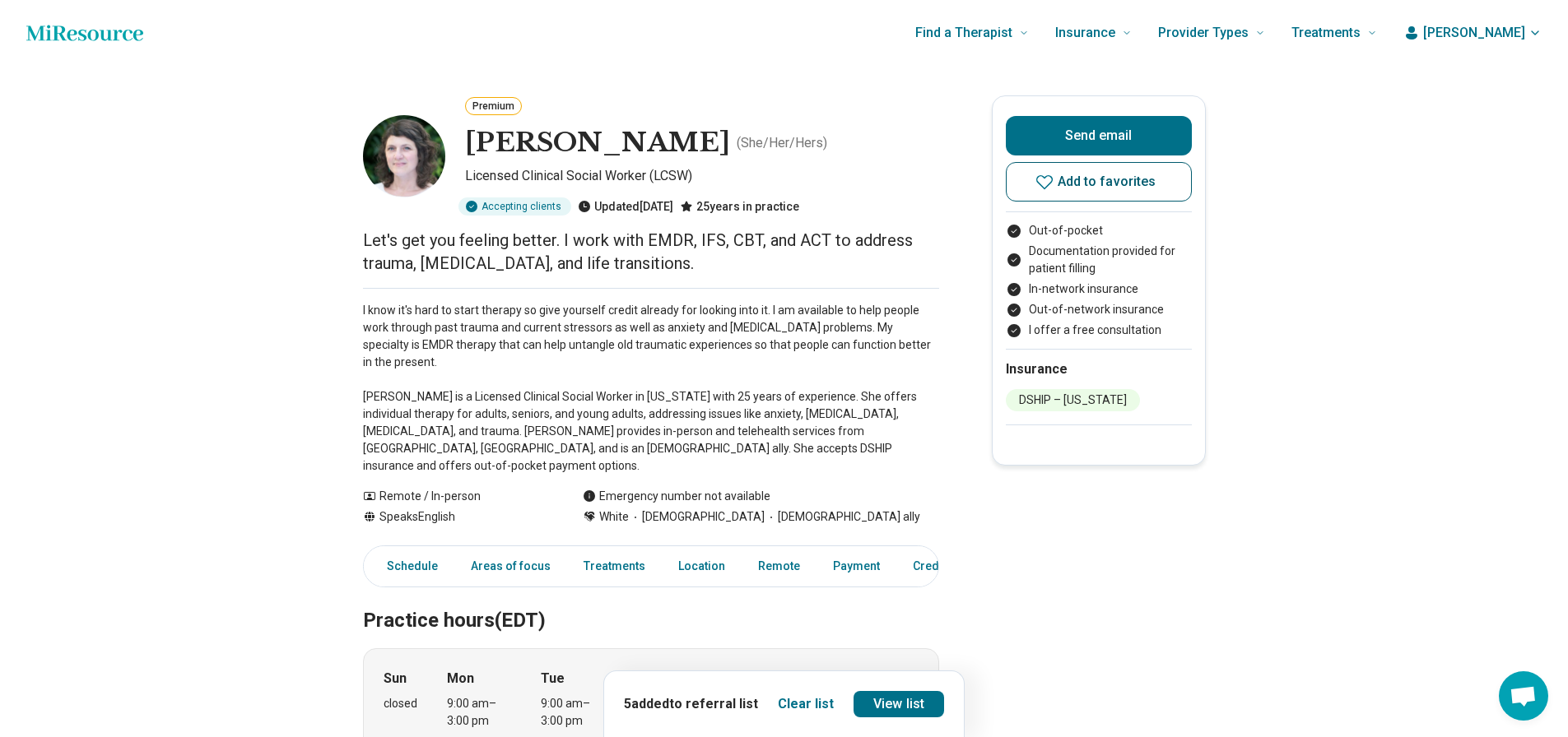
click at [1091, 186] on span "Add to favorites" at bounding box center [1107, 182] width 98 height 13
click at [914, 707] on link "View list" at bounding box center [899, 704] width 90 height 26
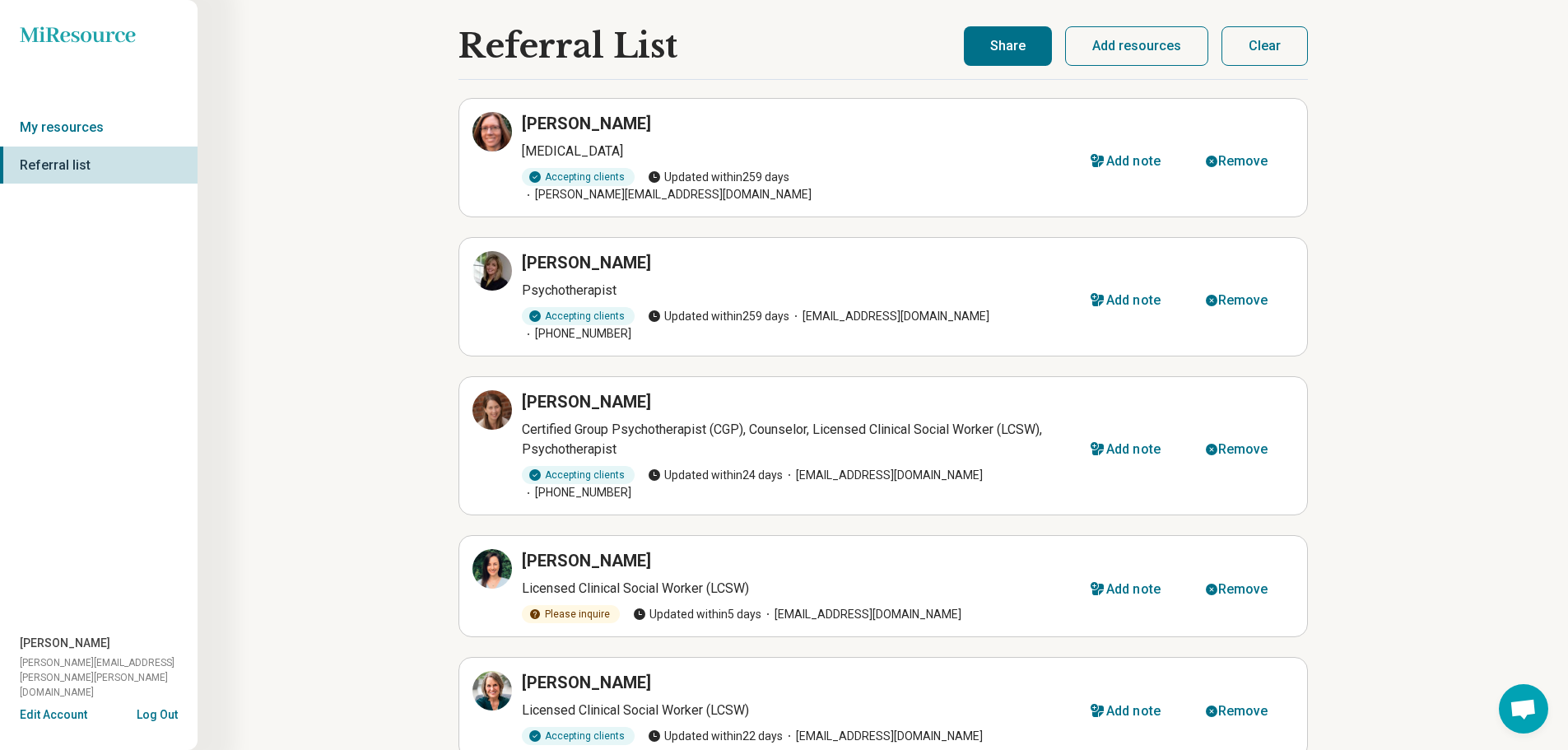
click at [1027, 47] on button "Share" at bounding box center [1008, 46] width 88 height 39
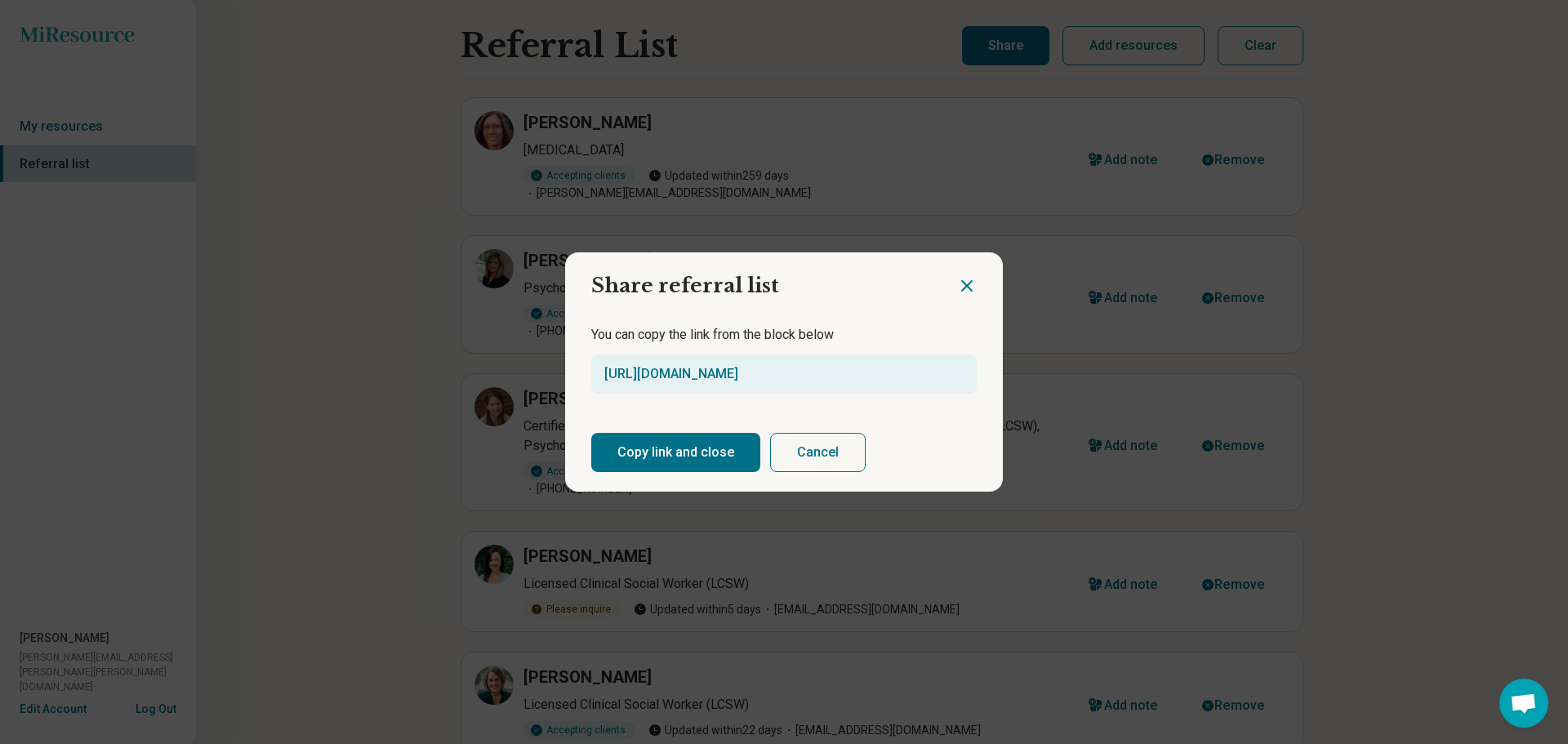
click at [687, 454] on button "Copy link and close" at bounding box center [676, 453] width 169 height 39
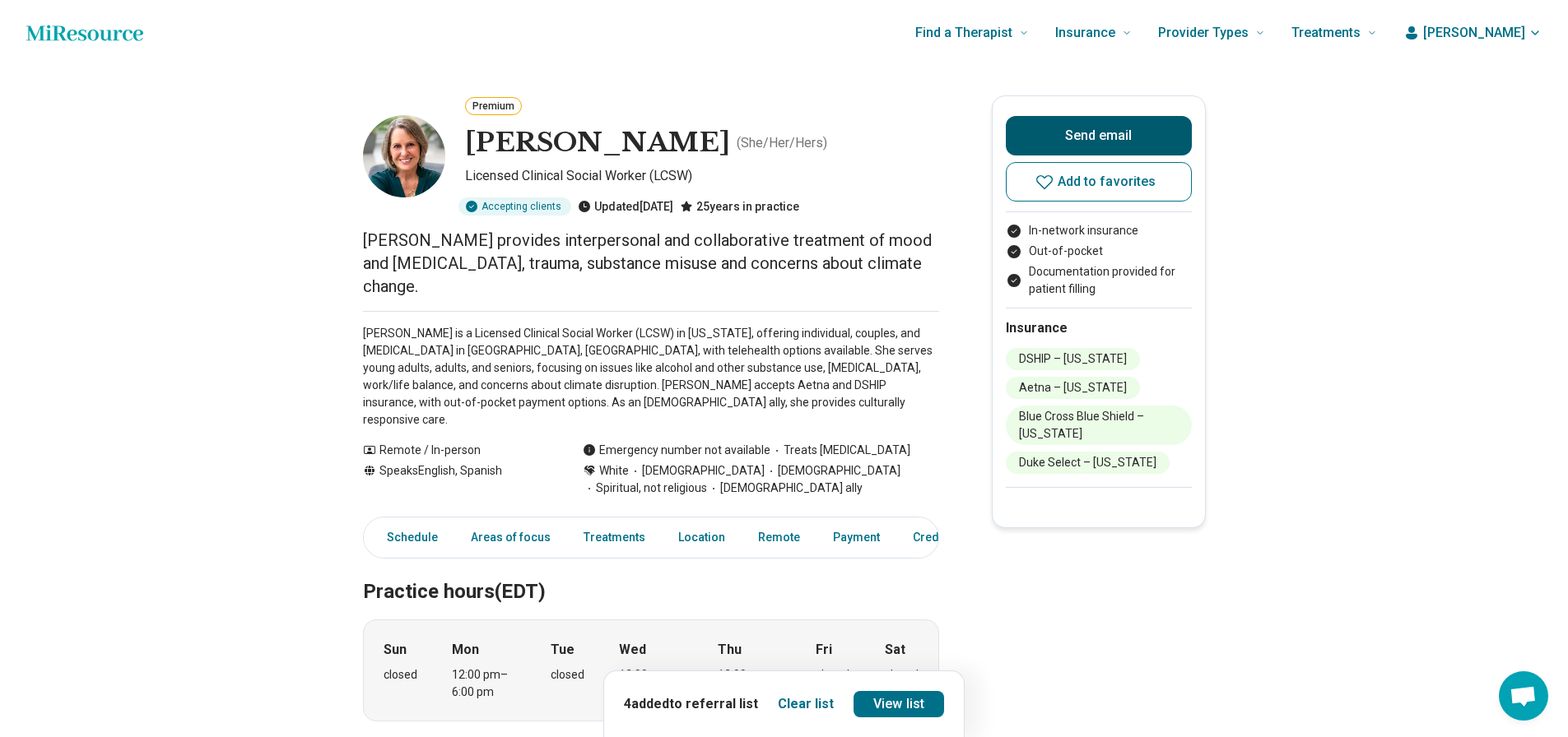
drag, startPoint x: 1075, startPoint y: 177, endPoint x: 1094, endPoint y: 140, distance: 41.6
click at [1075, 177] on span "Add to favorites" at bounding box center [1107, 182] width 98 height 13
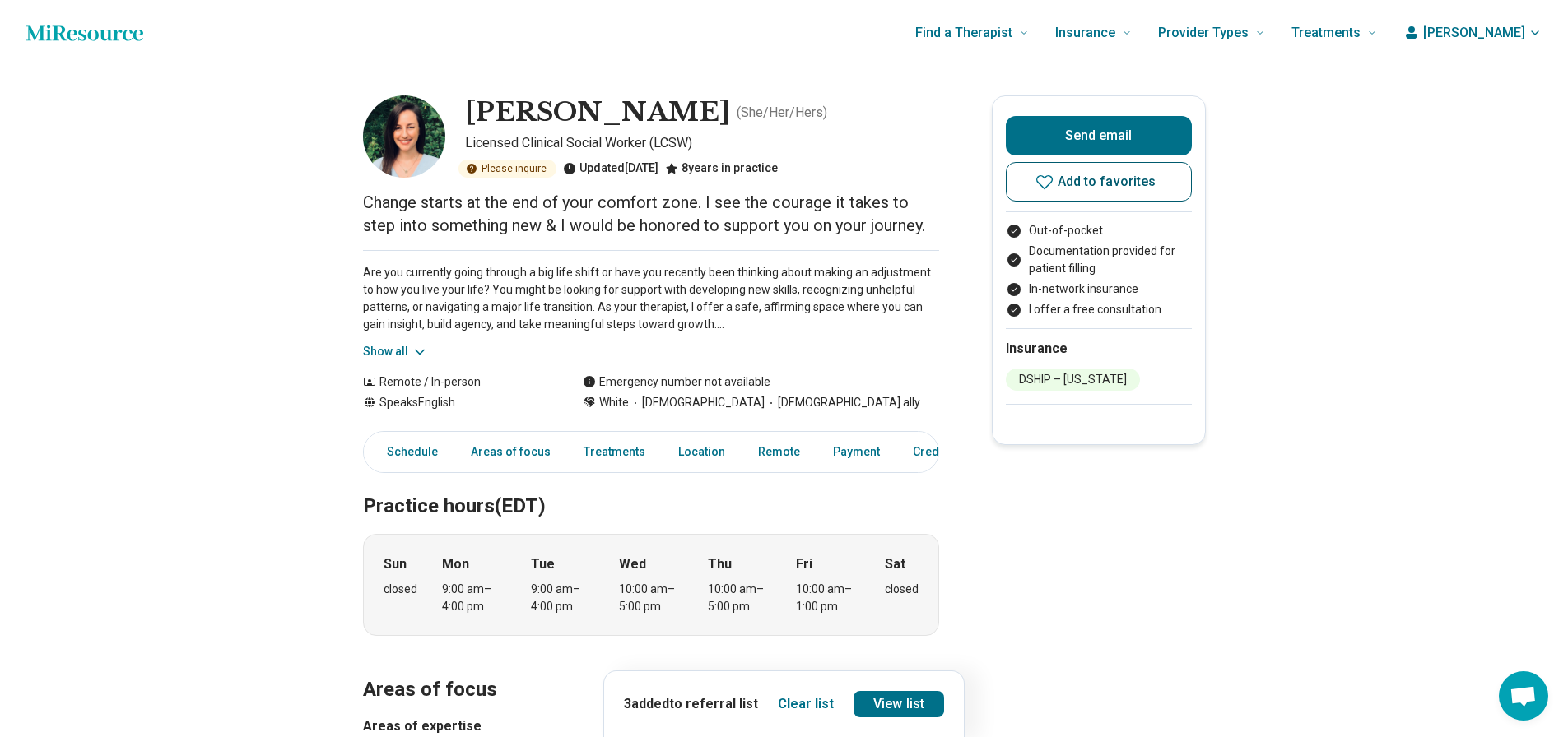
click at [1156, 190] on button "Add to favorites" at bounding box center [1099, 182] width 186 height 39
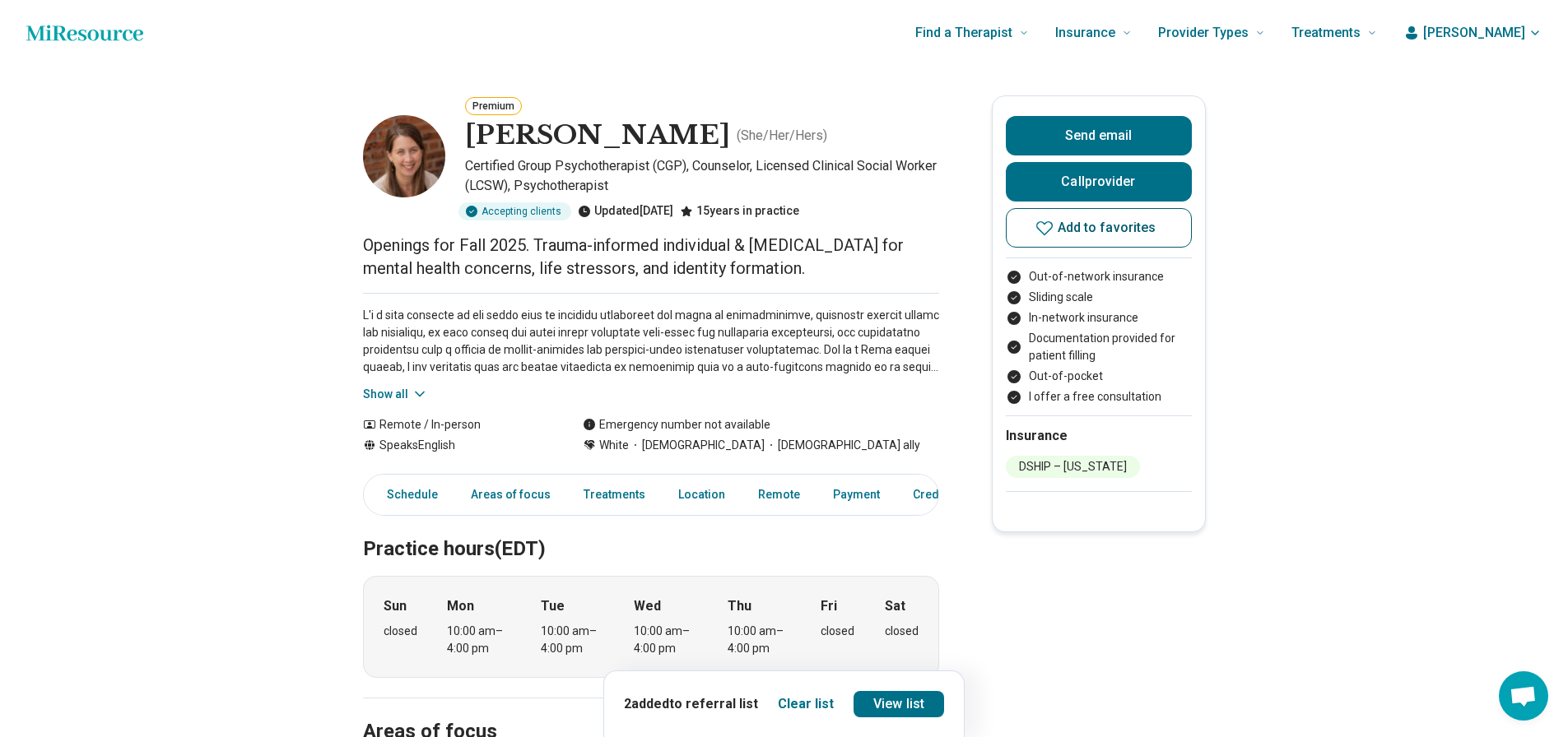
click at [1064, 238] on button "Add to favorites" at bounding box center [1099, 228] width 186 height 39
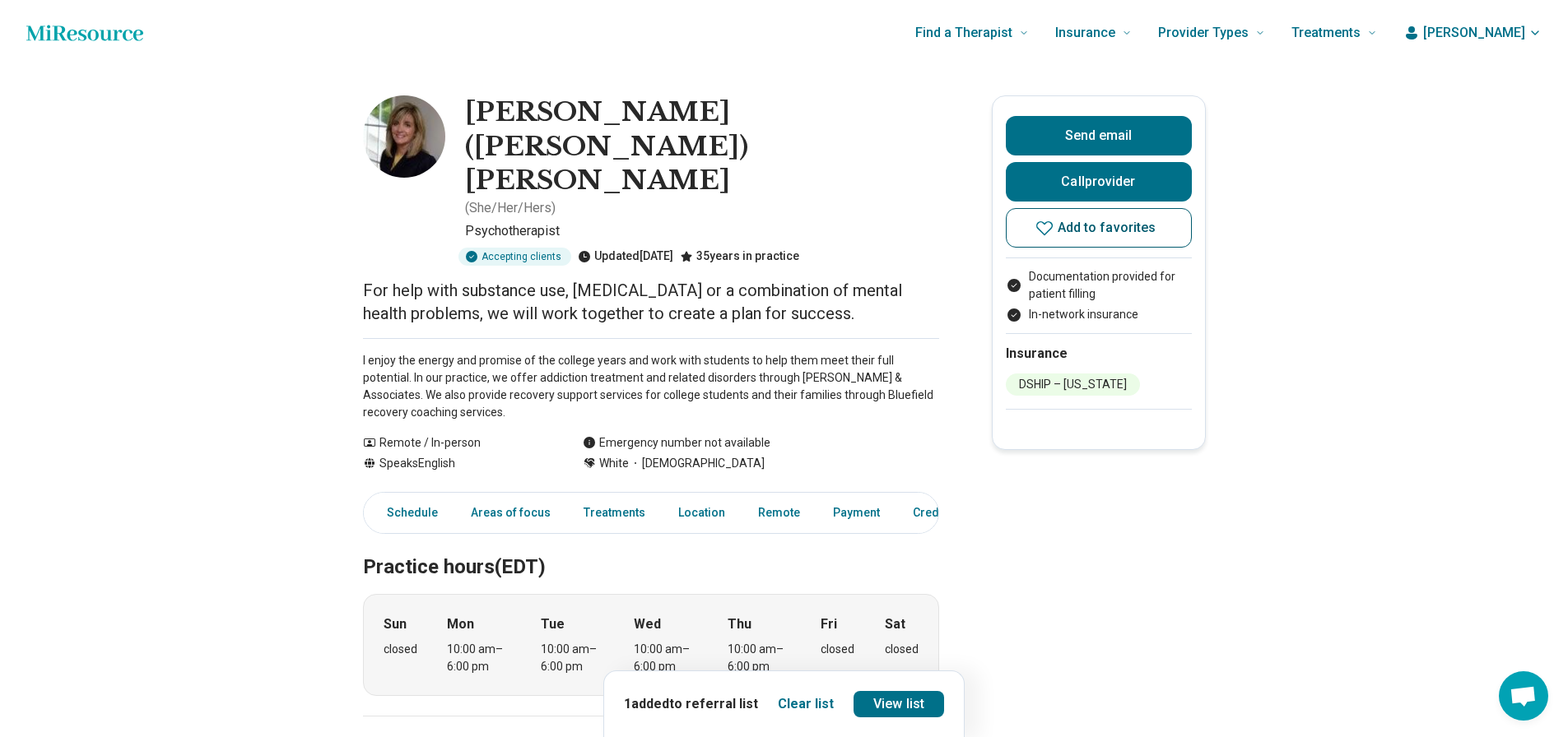
click at [1098, 236] on button "Add to favorites" at bounding box center [1099, 228] width 186 height 39
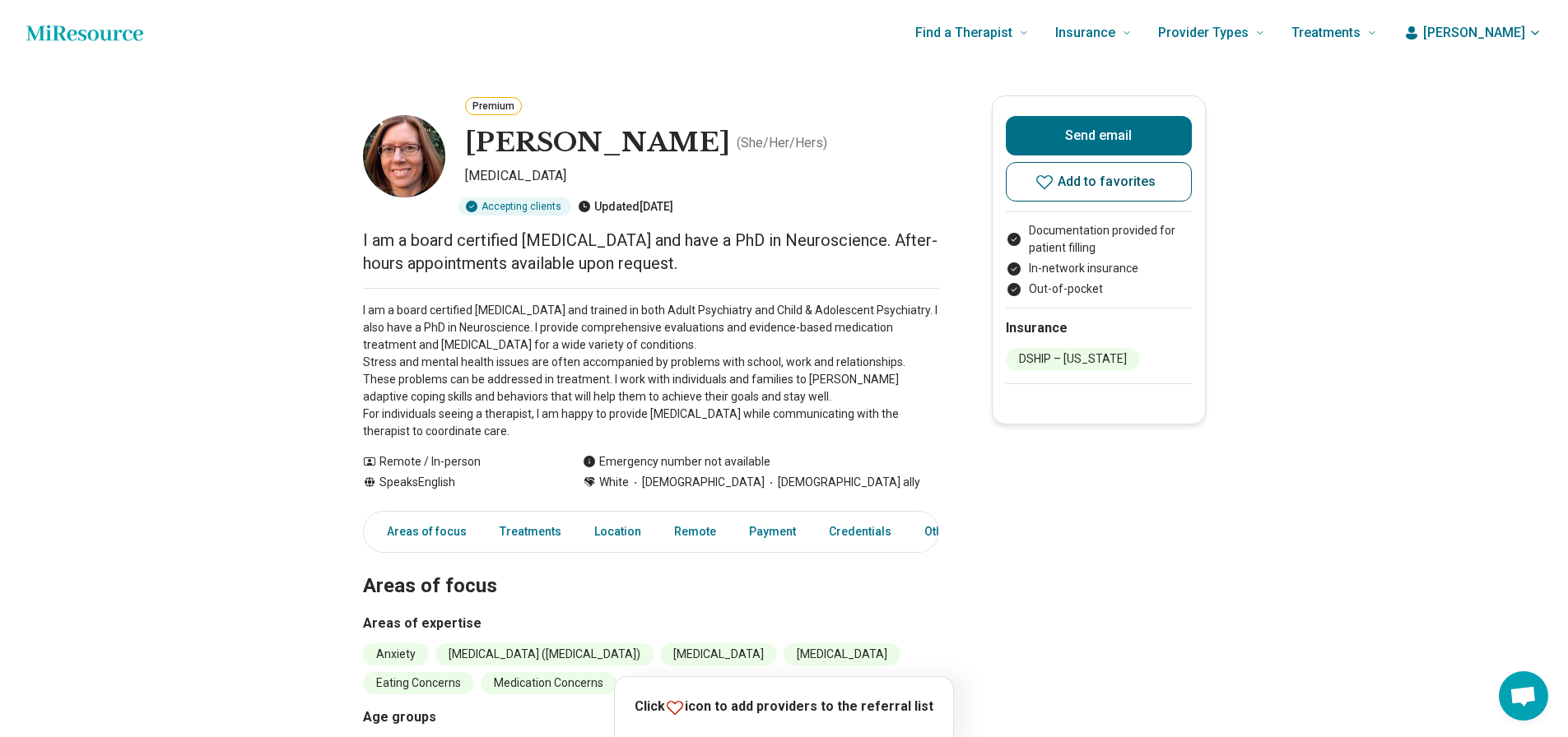
click at [1098, 184] on span "Add to favorites" at bounding box center [1107, 182] width 98 height 13
